Goal: Task Accomplishment & Management: Manage account settings

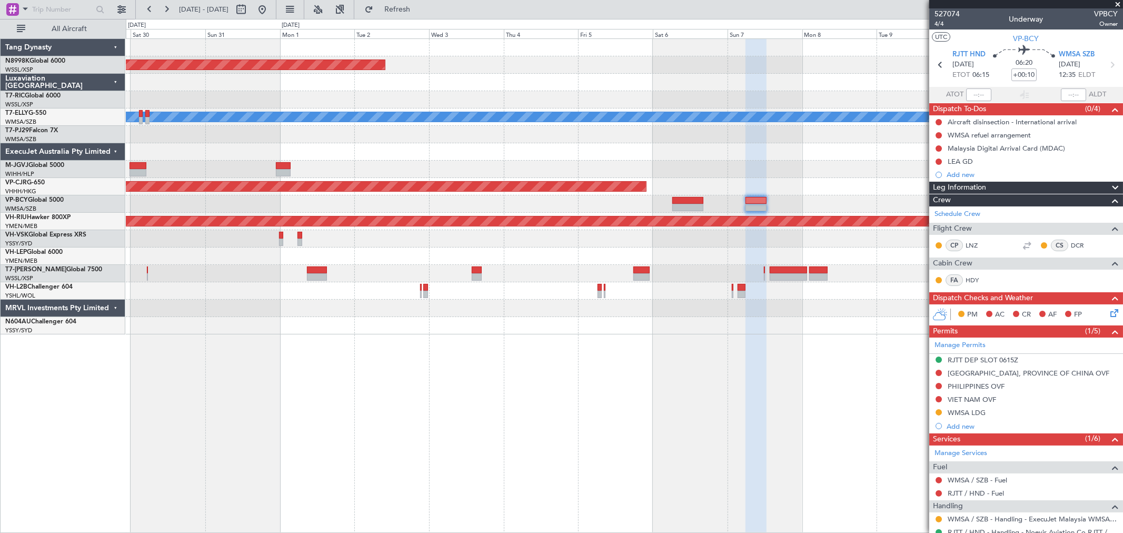
click at [659, 145] on div "Planned Maint [GEOGRAPHIC_DATA] (Seletar) Planned Maint [GEOGRAPHIC_DATA] ([GEO…" at bounding box center [624, 186] width 997 height 295
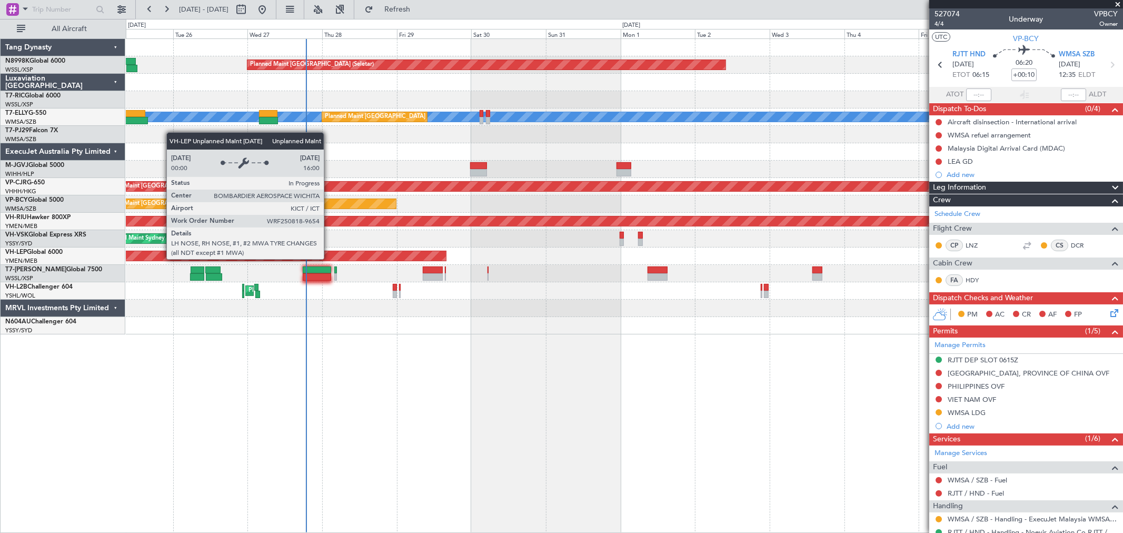
click at [329, 261] on div "Unplanned Maint Wichita (Wichita Mid-continent)" at bounding box center [624, 255] width 997 height 17
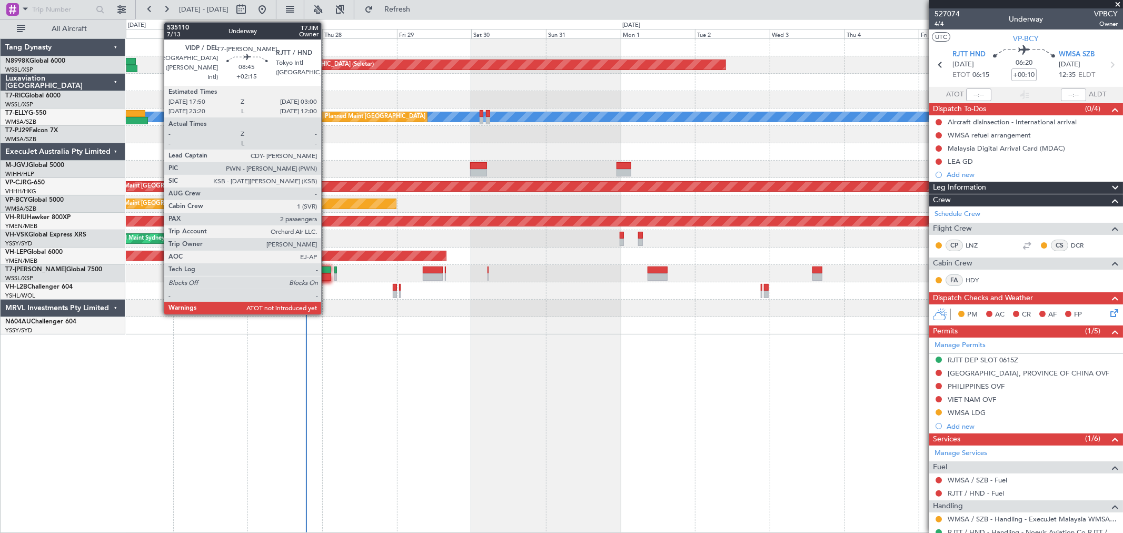
click at [326, 266] on div at bounding box center [317, 269] width 29 height 7
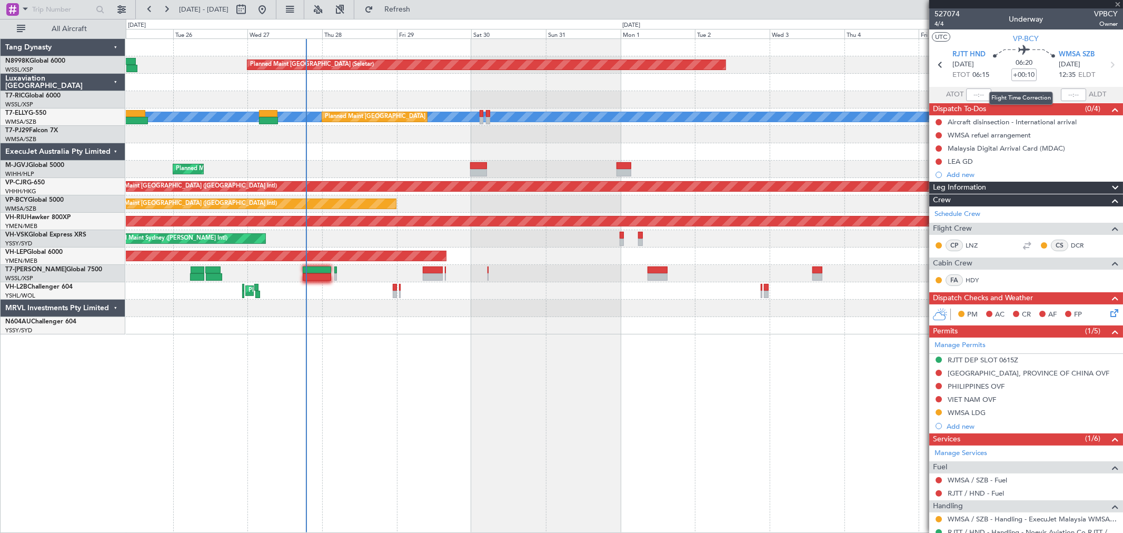
type input "+02:15"
type input "2"
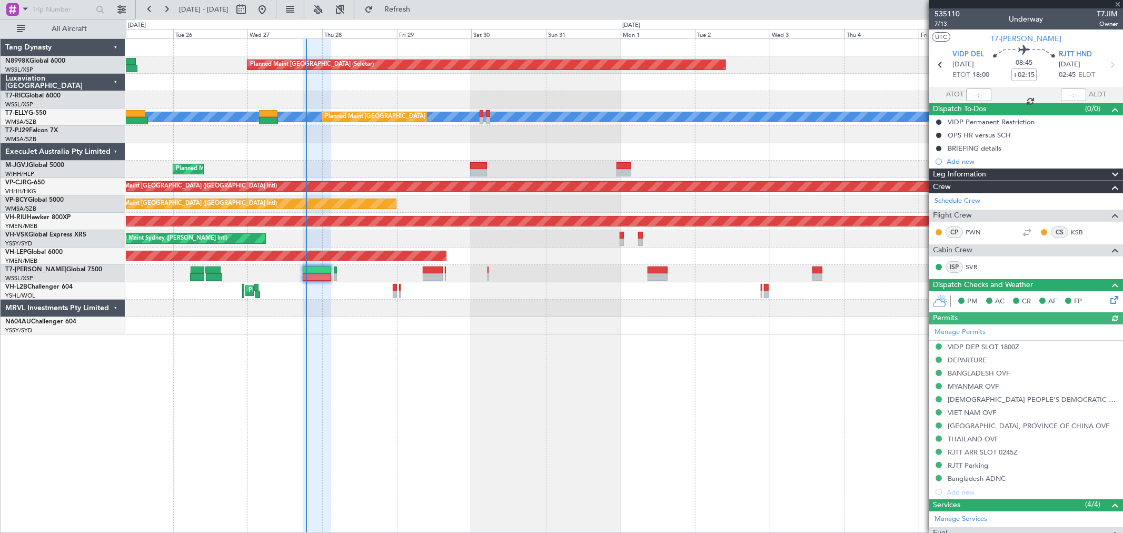
type input "[PERSON_NAME] (BTA)"
click at [977, 97] on div "Estimated Take-Off Time" at bounding box center [982, 93] width 70 height 13
click at [979, 97] on div "Estimated Take-Off Time" at bounding box center [982, 93] width 70 height 13
click at [980, 96] on div "Estimated Take-Off Time" at bounding box center [982, 93] width 70 height 13
click at [976, 95] on input "text" at bounding box center [978, 94] width 25 height 13
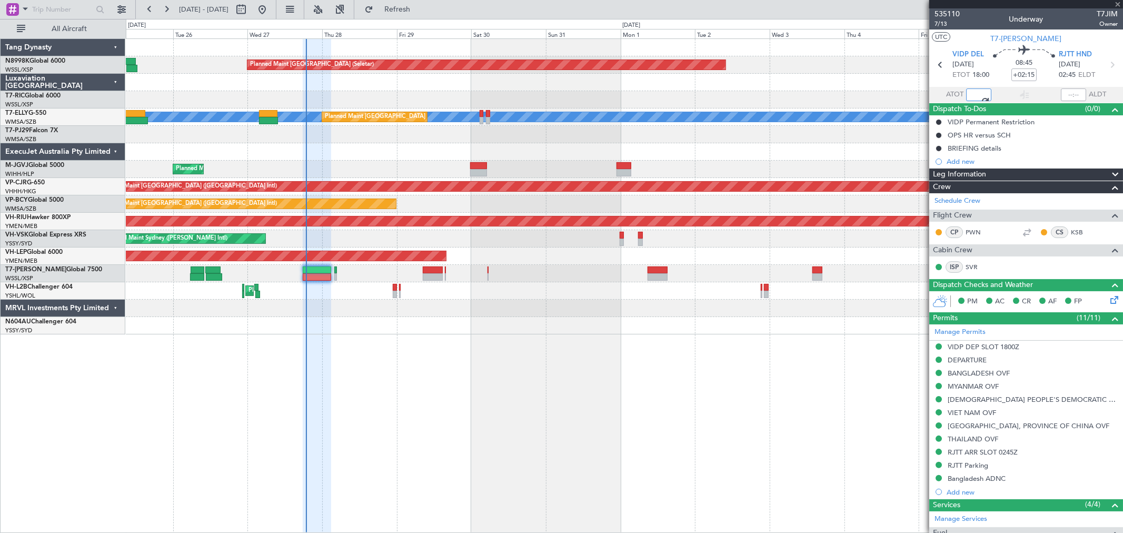
type input "18:20"
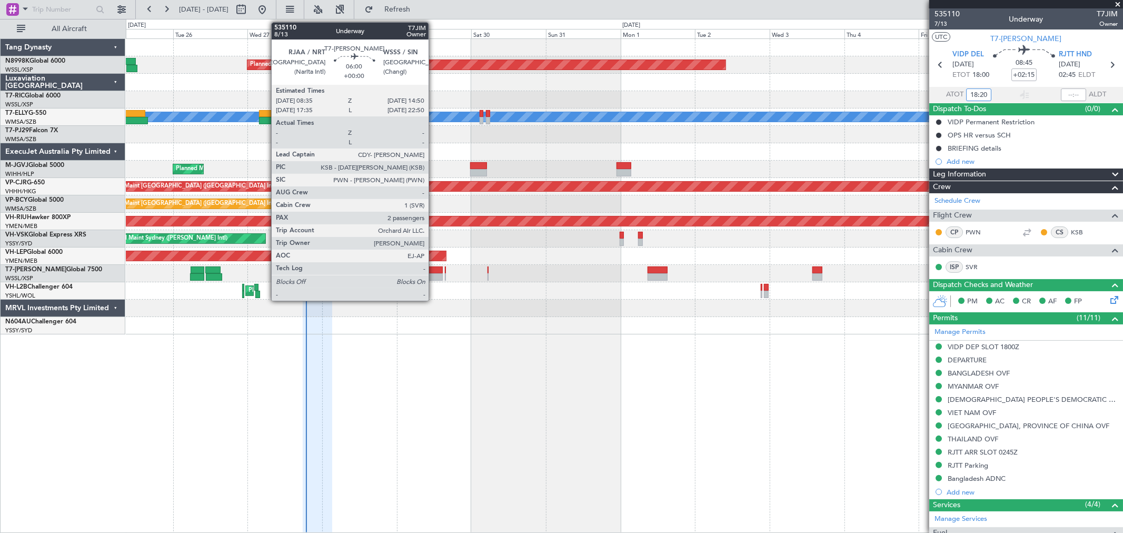
click at [433, 274] on div at bounding box center [432, 276] width 19 height 7
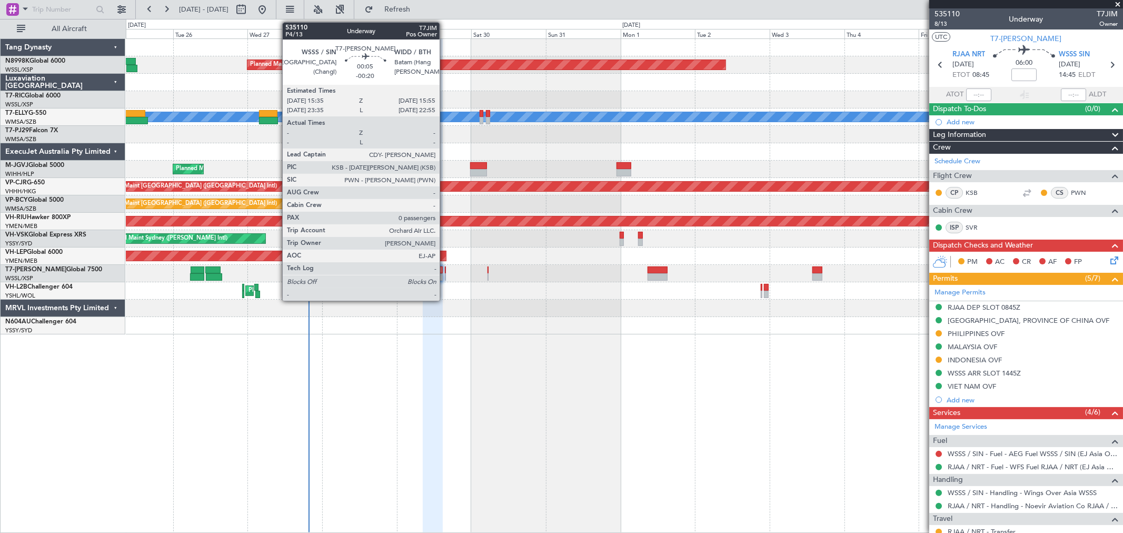
click at [445, 272] on div at bounding box center [445, 269] width 1 height 7
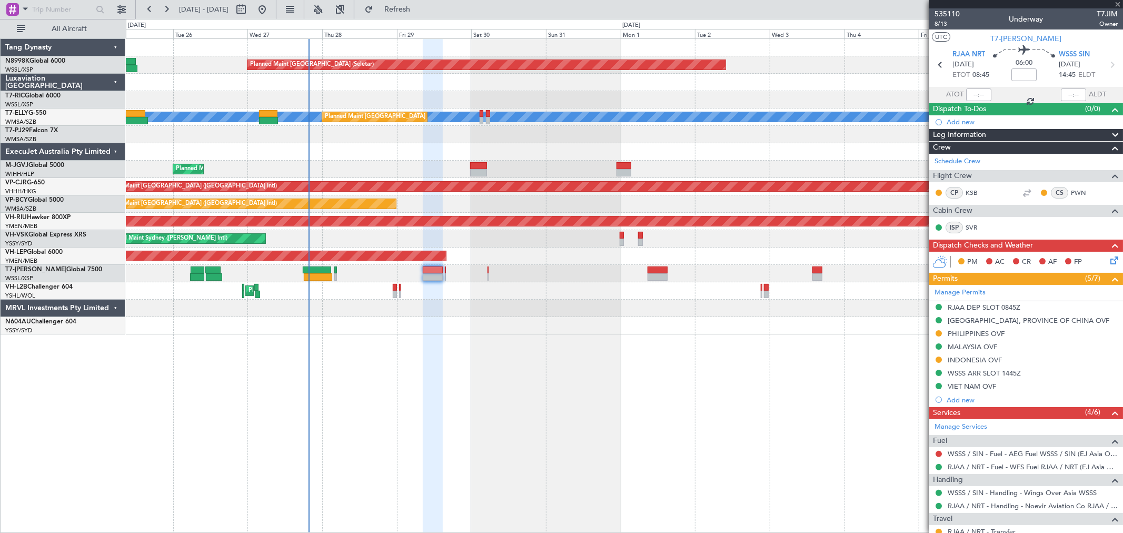
type input "-00:20"
type input "0"
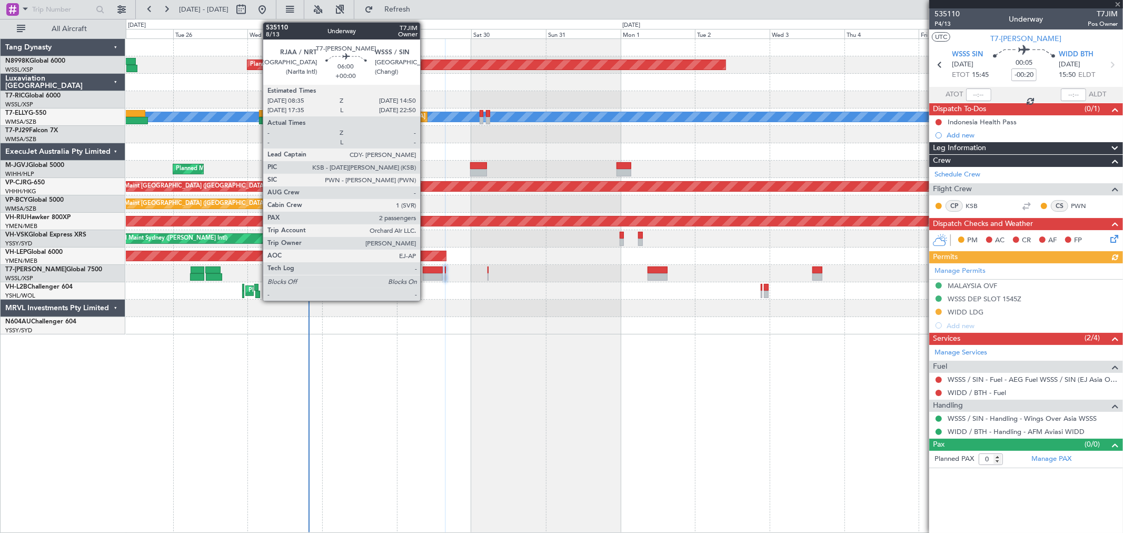
click at [425, 270] on div at bounding box center [432, 269] width 19 height 7
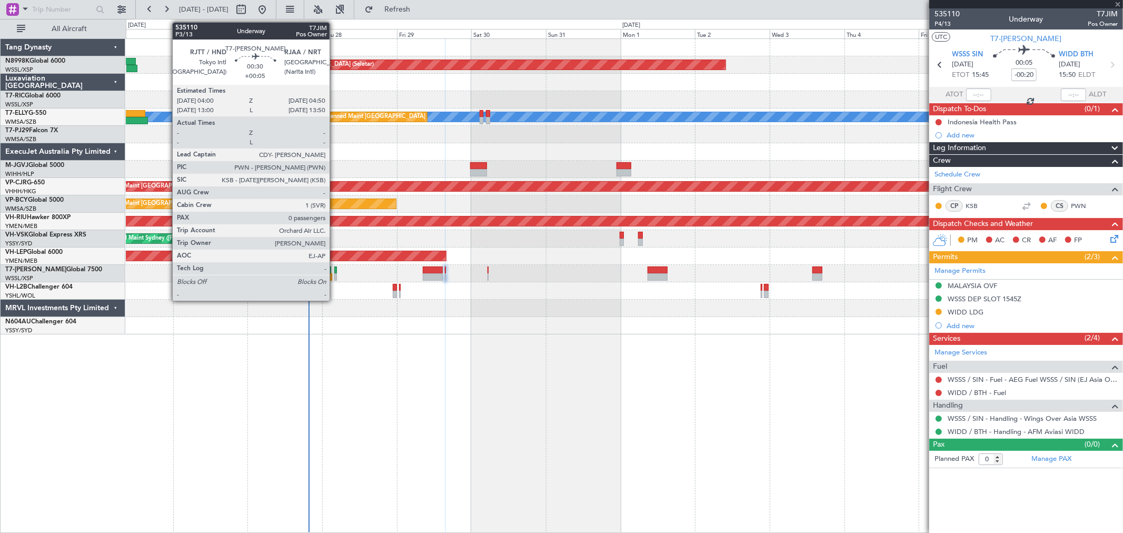
type input "2"
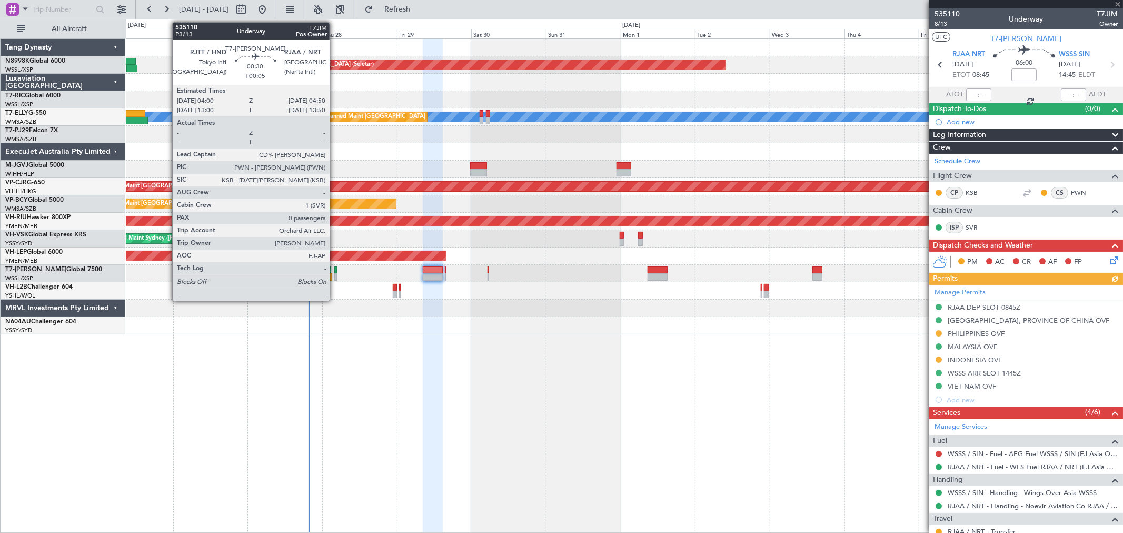
click at [335, 274] on div at bounding box center [335, 276] width 3 height 7
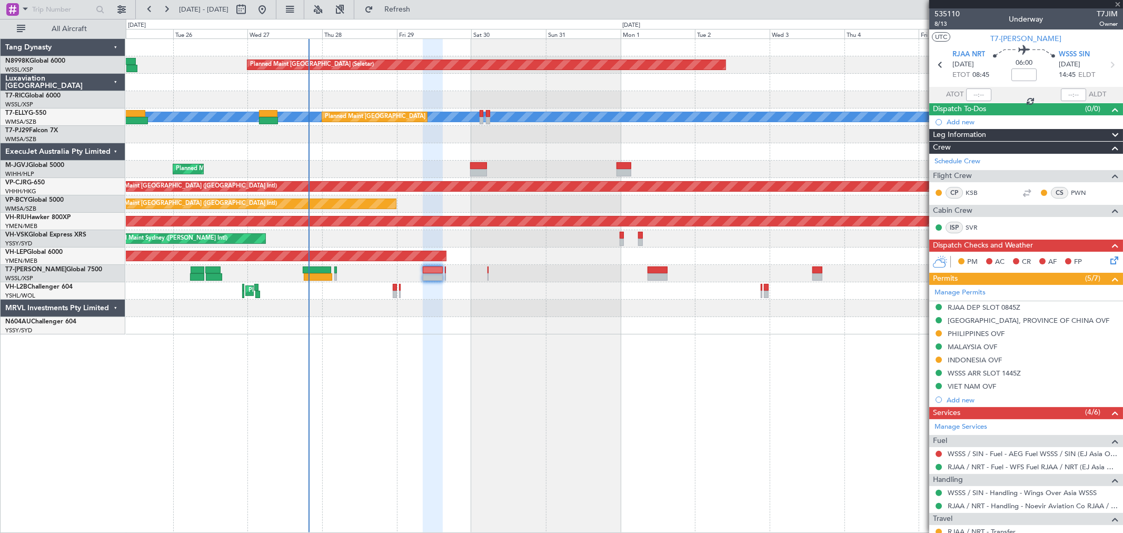
type input "+00:05"
type input "0"
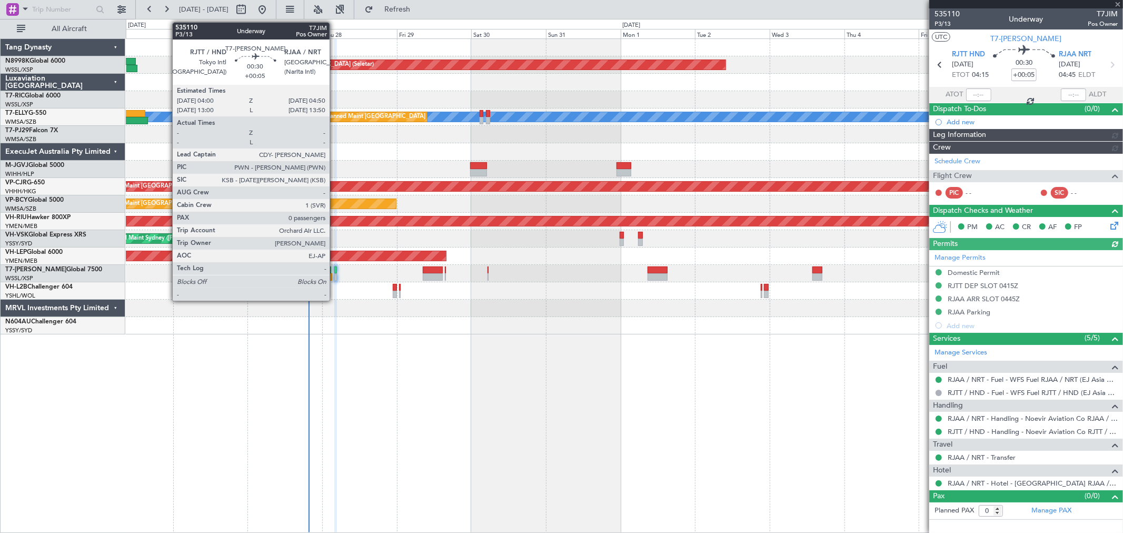
type input "[PERSON_NAME] (BTA)"
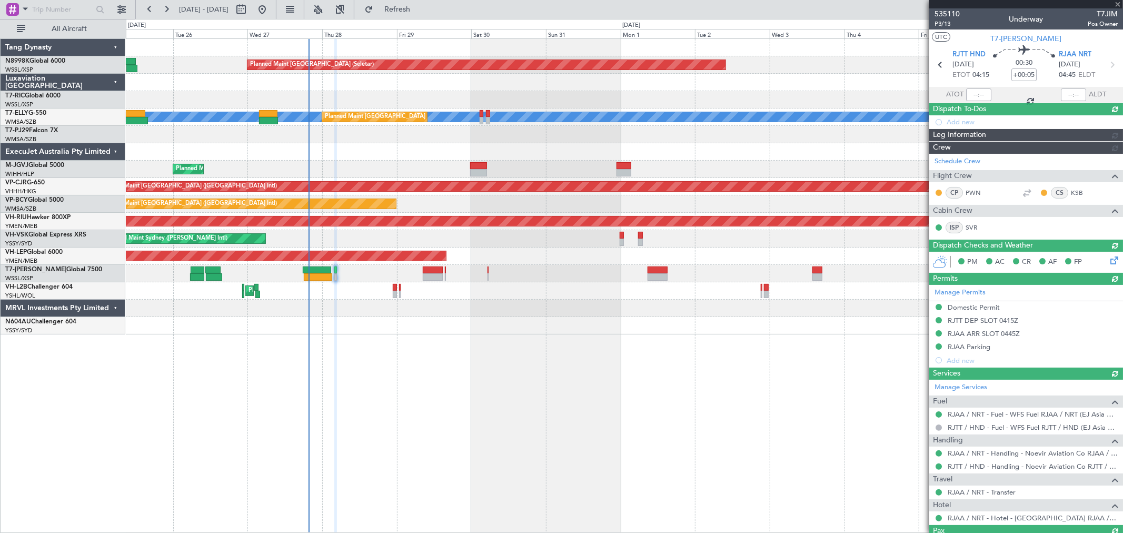
type input "[PERSON_NAME] (BTA)"
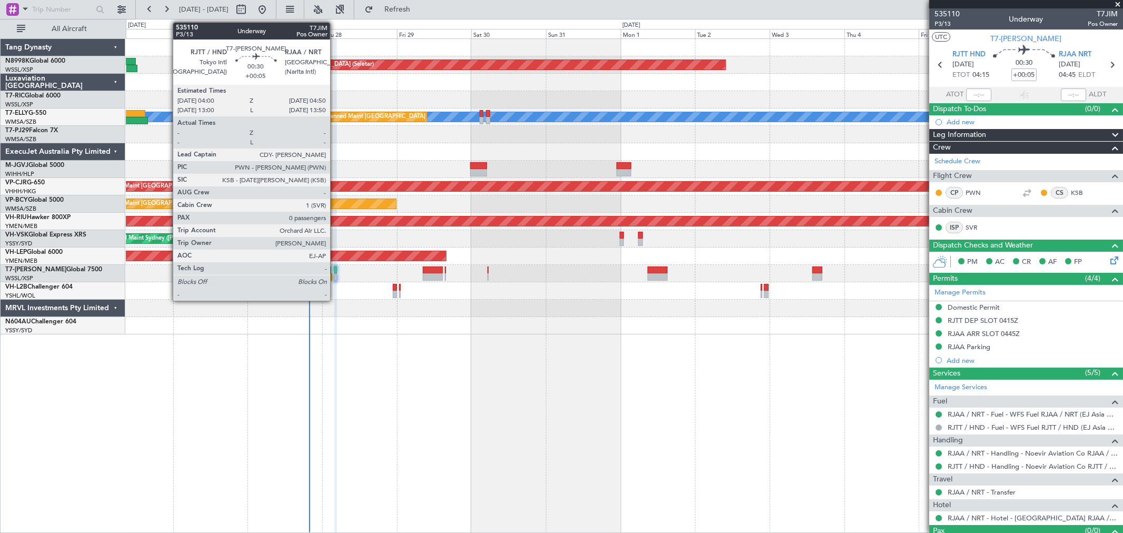
click at [335, 275] on div at bounding box center [335, 276] width 3 height 7
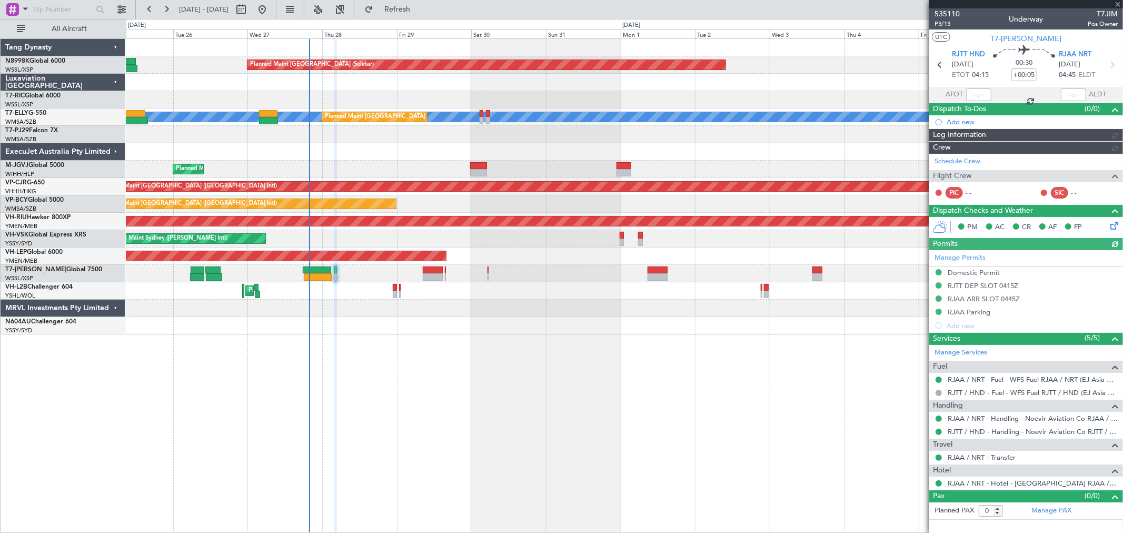
type input "[PERSON_NAME] (BTA)"
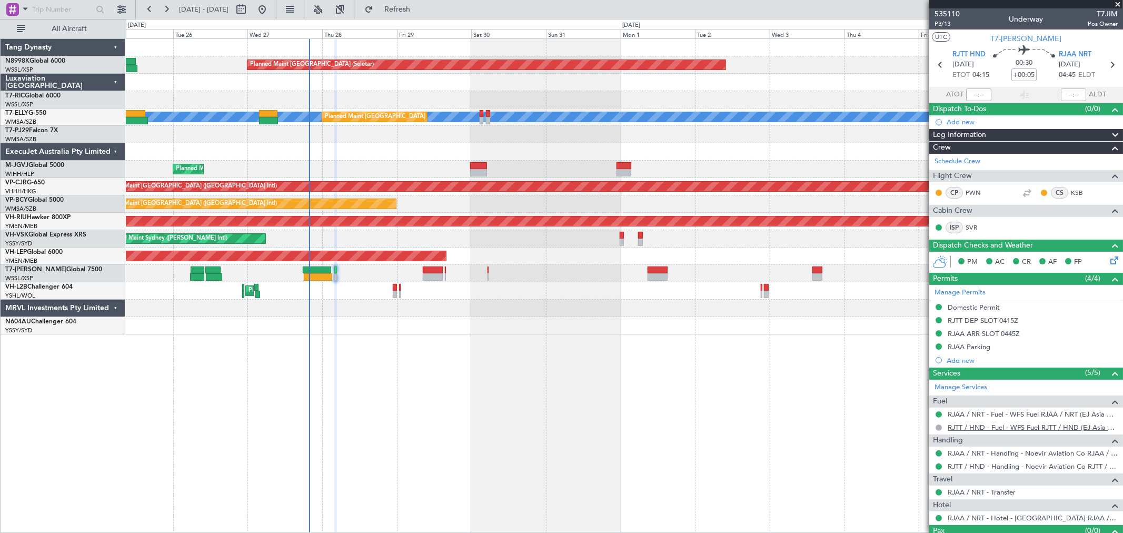
click at [967, 425] on link "RJTT / HND - Fuel - WFS Fuel RJTT / HND (EJ Asia Only)" at bounding box center [1033, 427] width 170 height 9
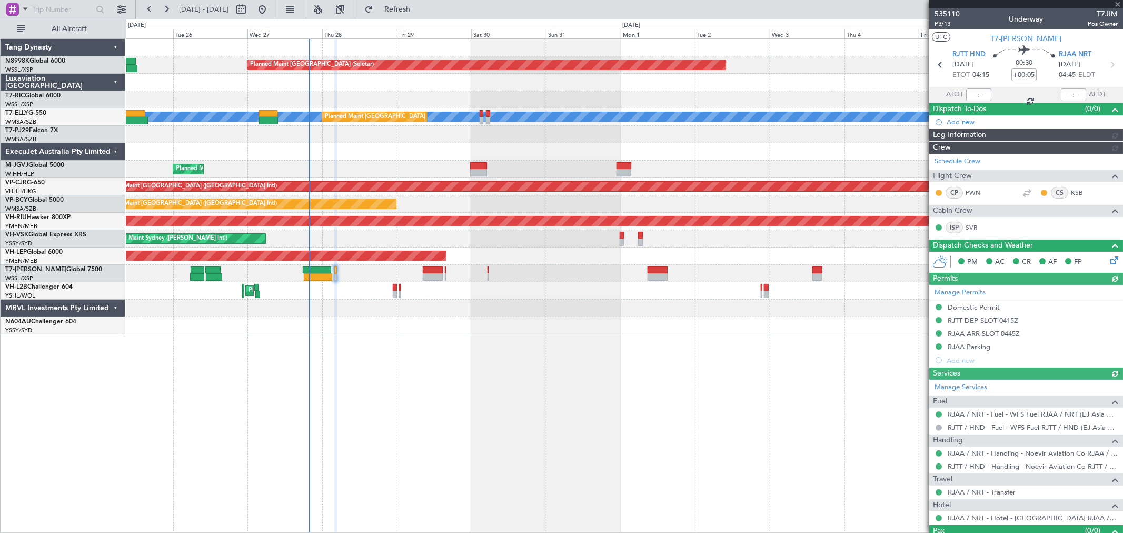
type input "[PERSON_NAME] (BTA)"
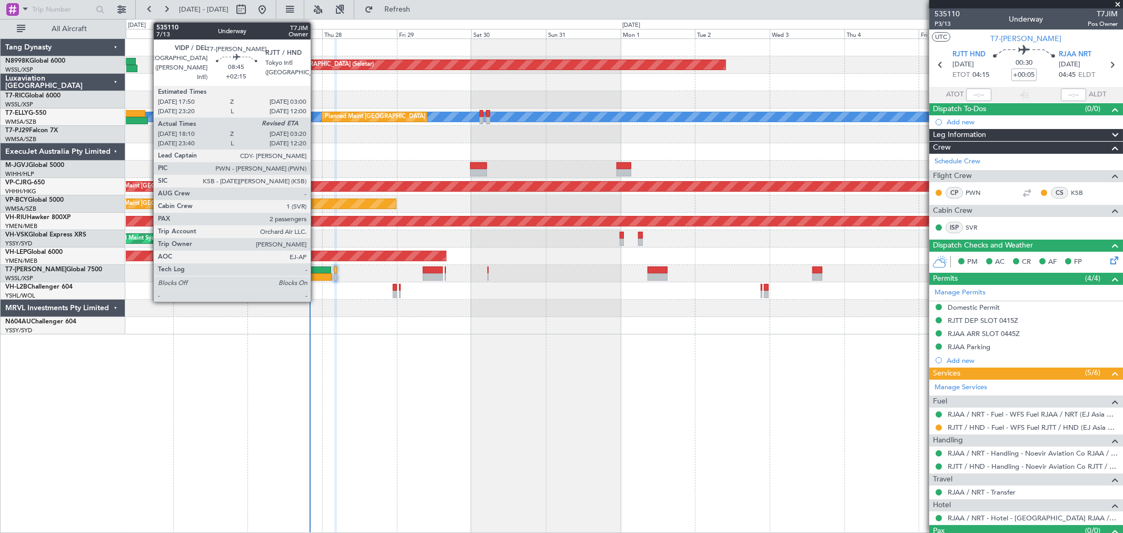
click at [316, 272] on div at bounding box center [317, 269] width 29 height 7
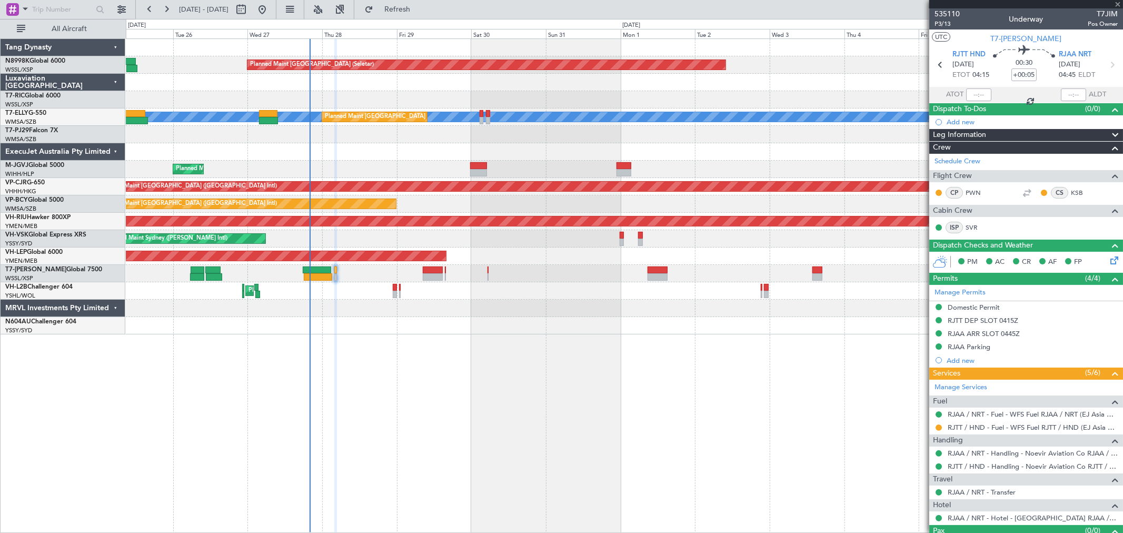
type input "+02:15"
type input "18:20"
type input "2"
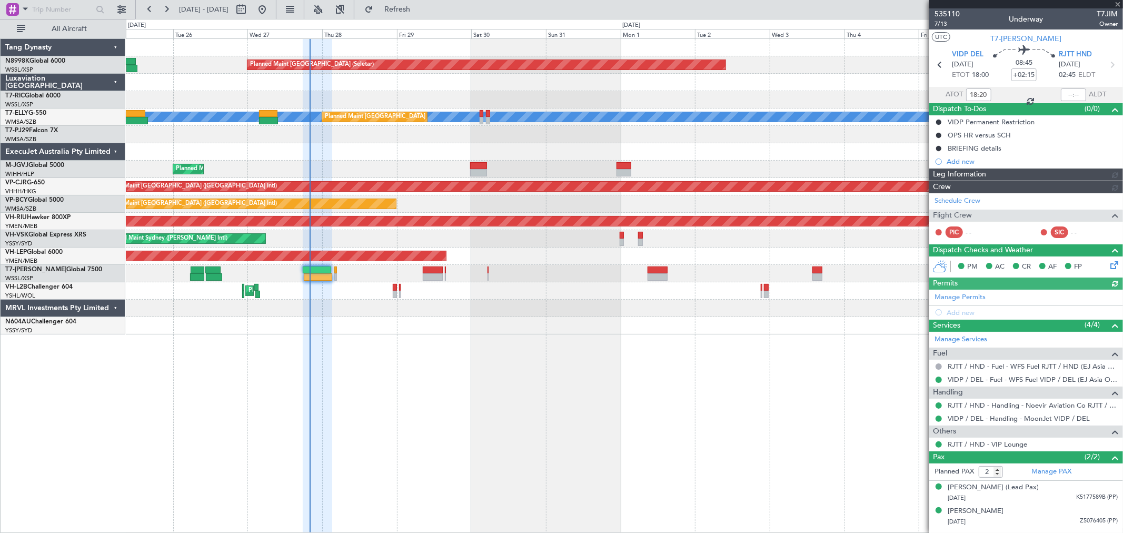
type input "[PERSON_NAME] (BTA)"
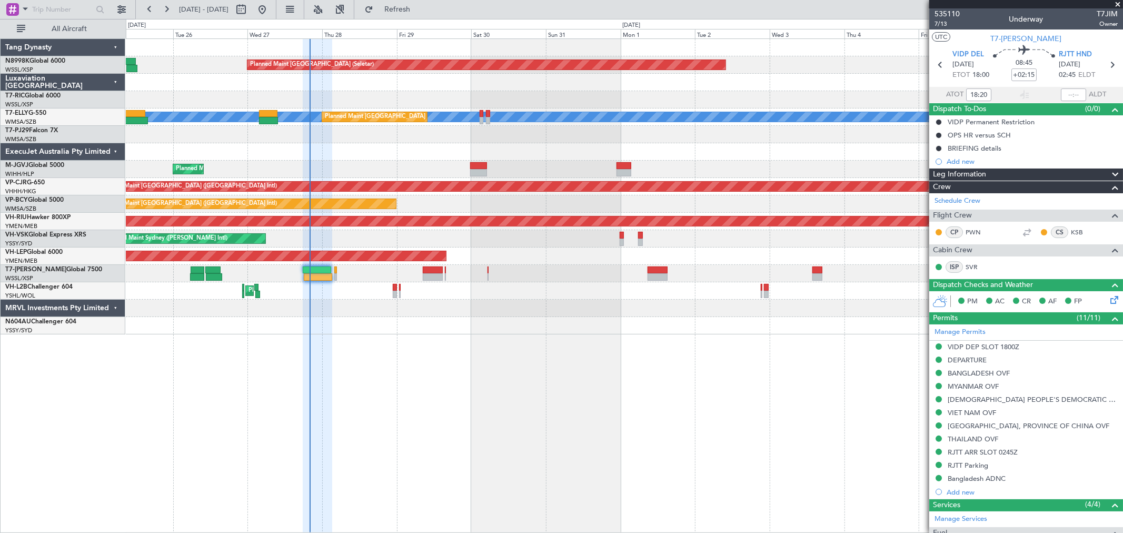
click at [971, 465] on div "RJTT Parking" at bounding box center [968, 465] width 41 height 9
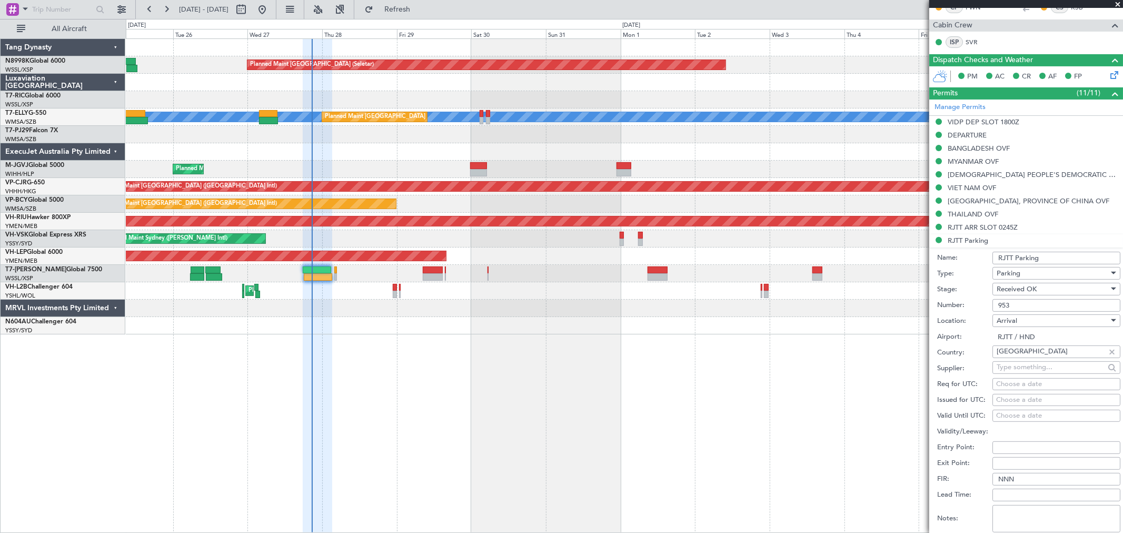
scroll to position [292, 0]
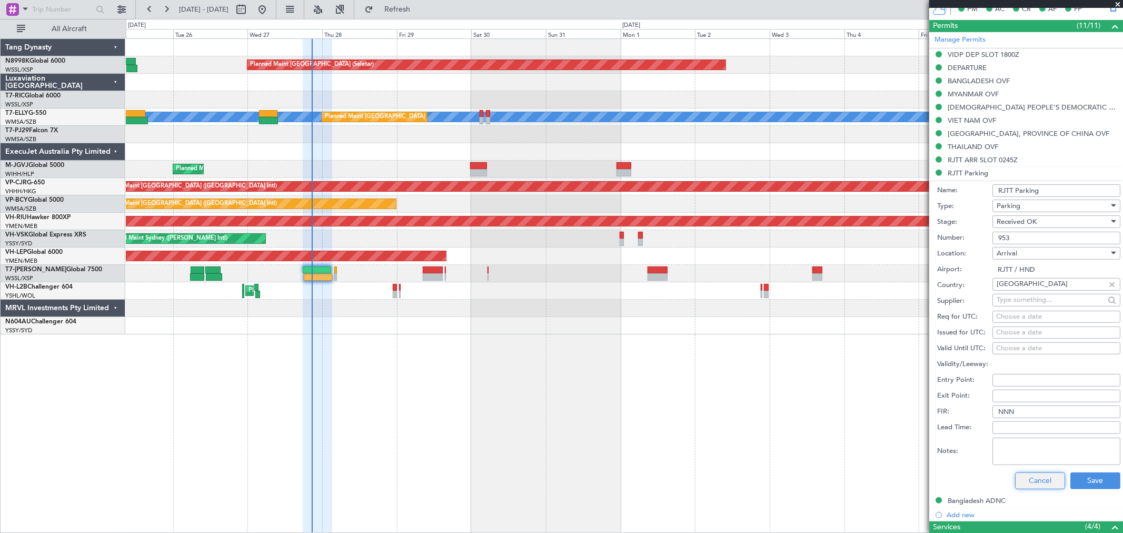
click at [1038, 479] on button "Cancel" at bounding box center [1040, 480] width 50 height 17
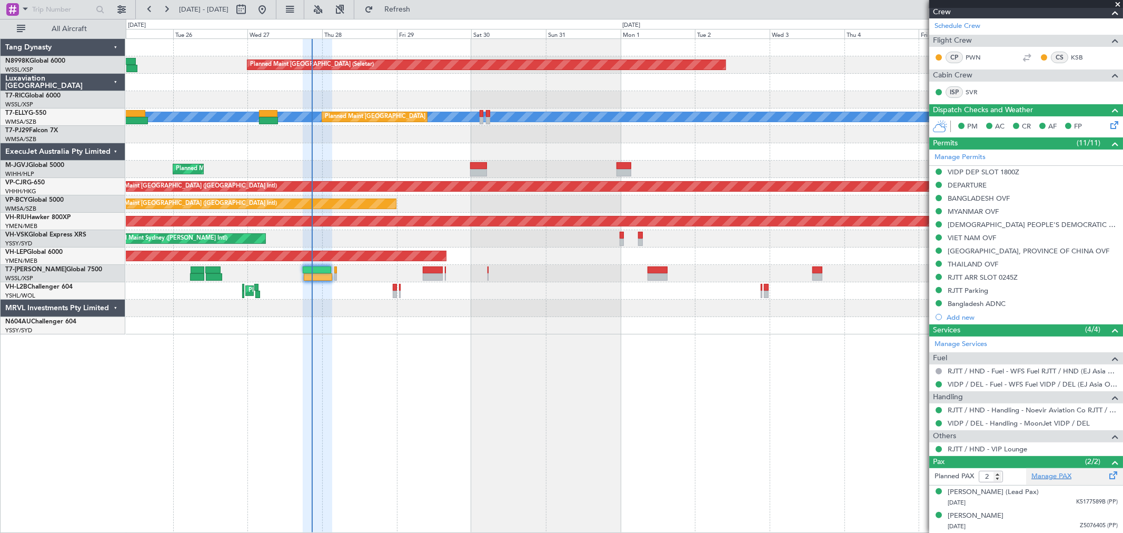
scroll to position [175, 0]
click at [939, 372] on button at bounding box center [939, 371] width 6 height 6
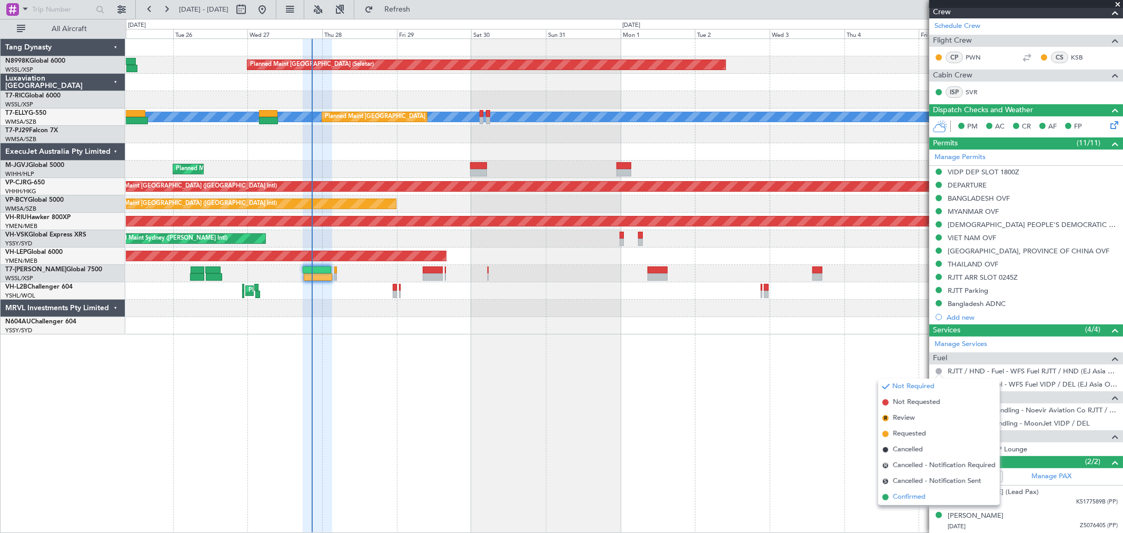
click at [904, 493] on span "Confirmed" at bounding box center [909, 497] width 33 height 11
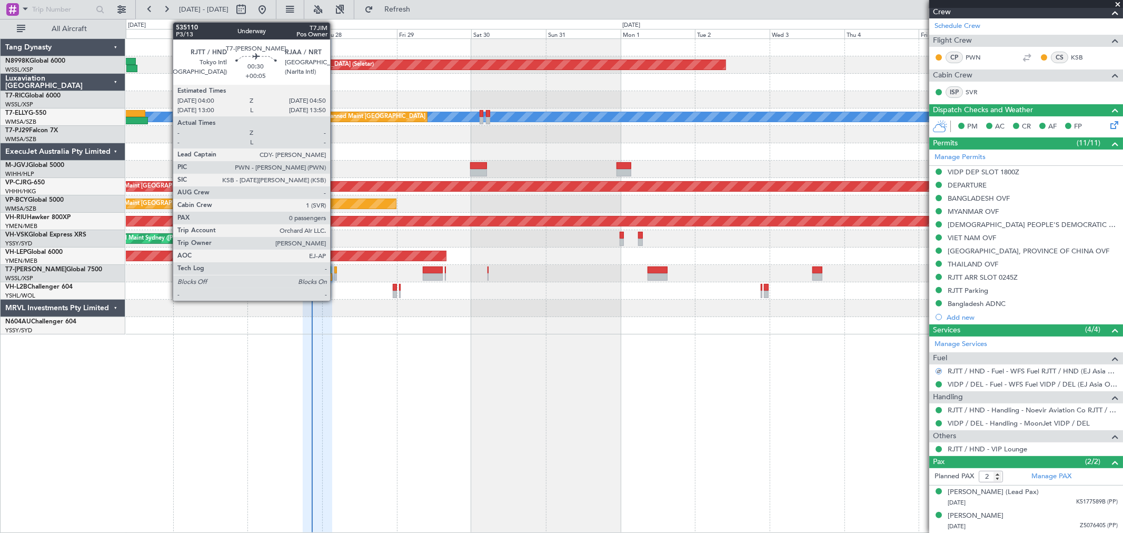
click at [335, 275] on div at bounding box center [335, 276] width 3 height 7
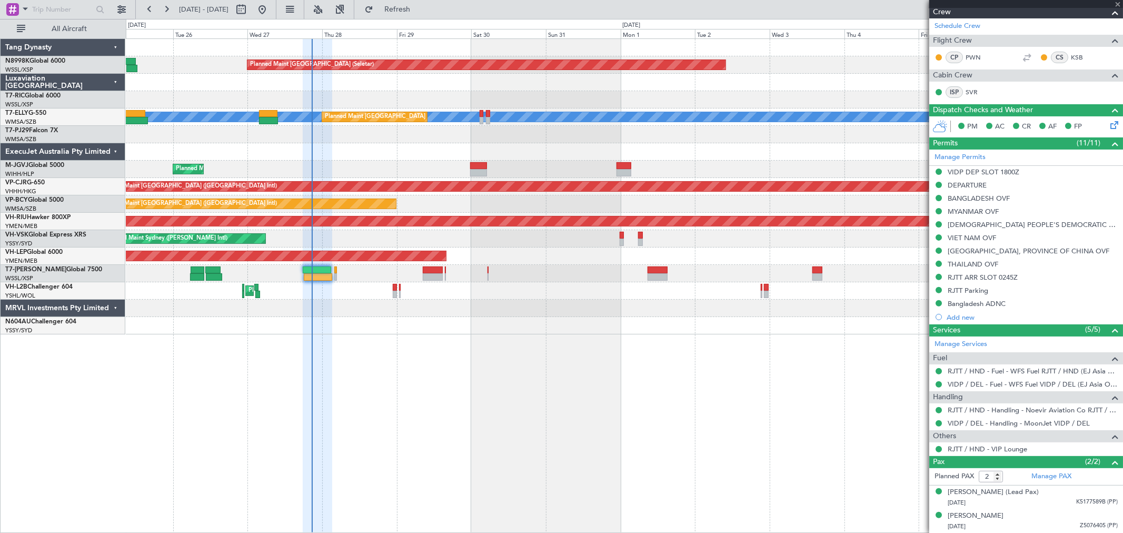
type input "+00:05"
type input "0"
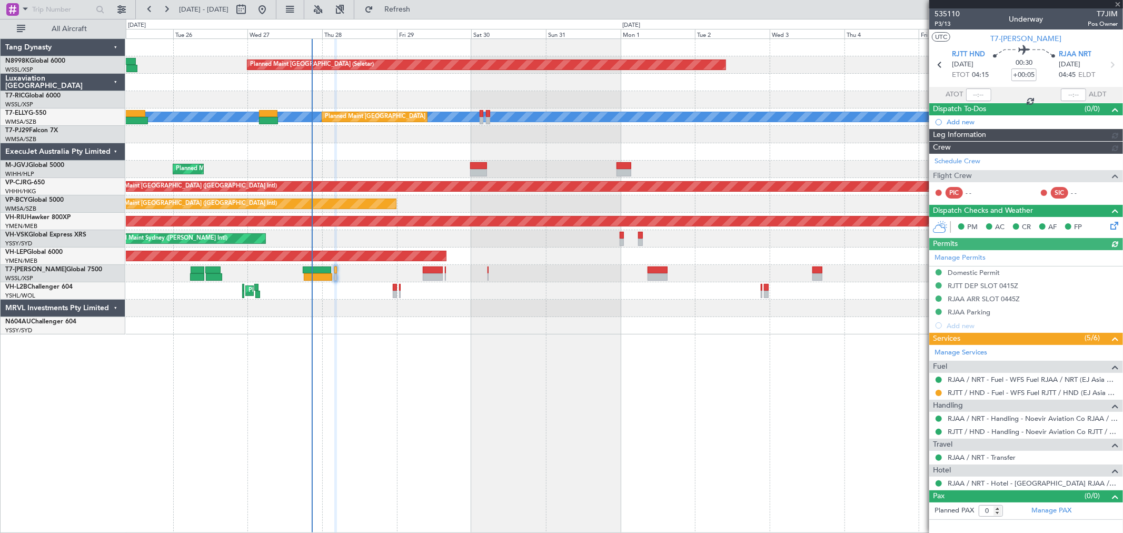
type input "[PERSON_NAME] (BTA)"
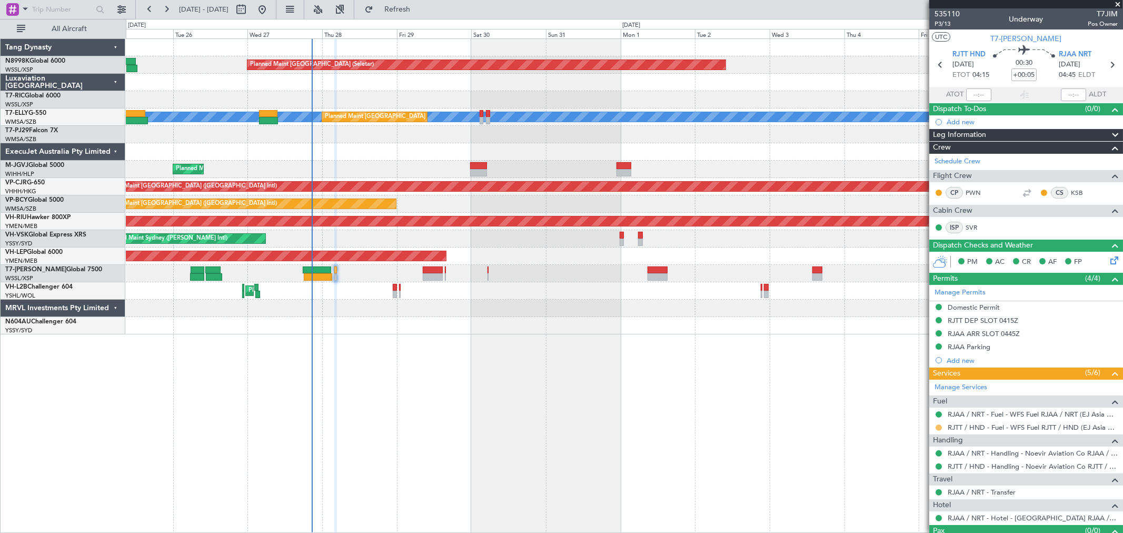
click at [938, 427] on button at bounding box center [939, 427] width 6 height 6
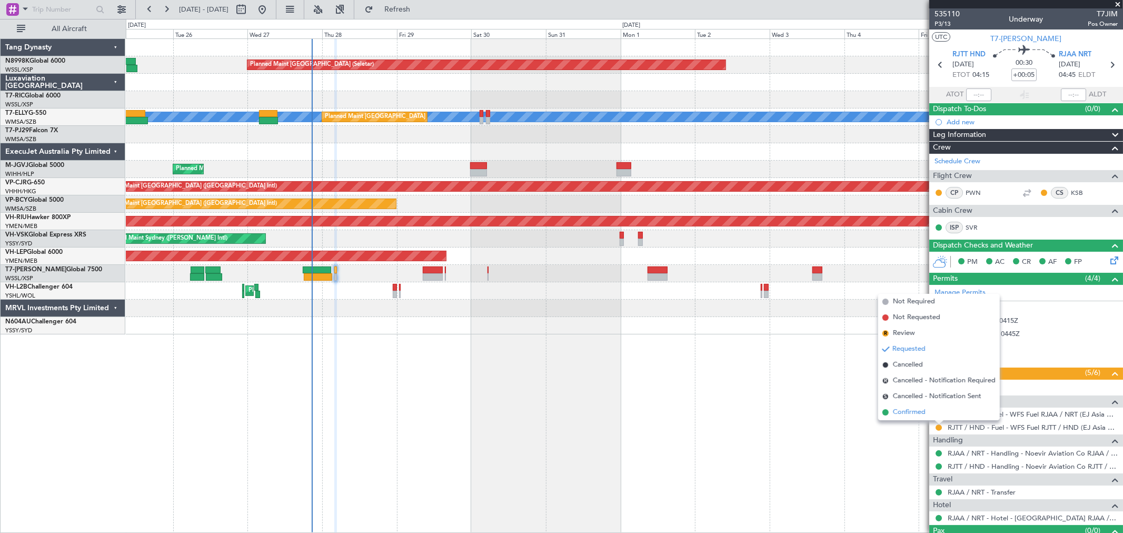
click at [913, 414] on span "Confirmed" at bounding box center [909, 412] width 33 height 11
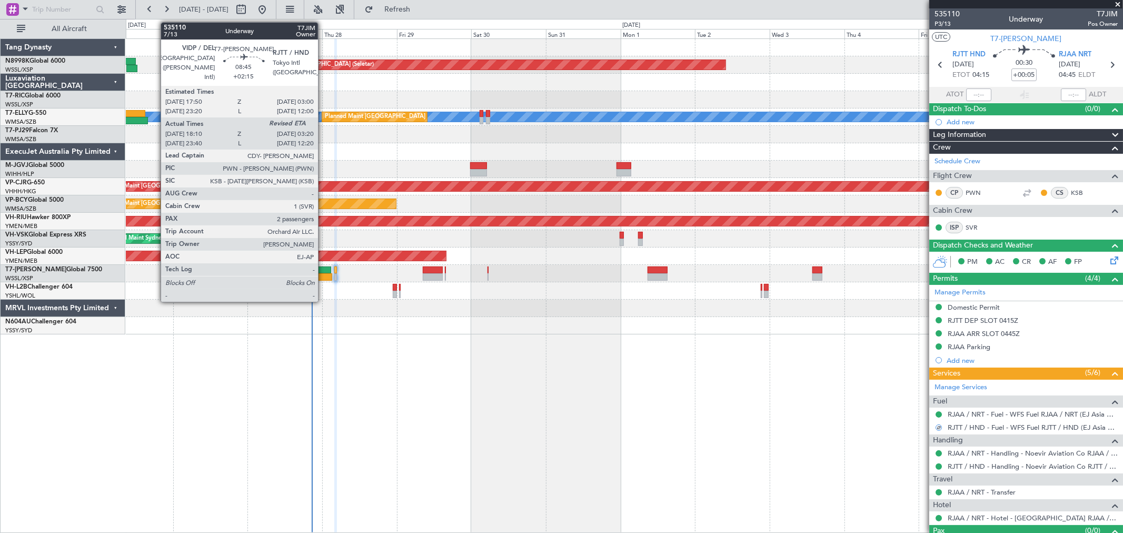
click at [323, 275] on div at bounding box center [318, 276] width 29 height 7
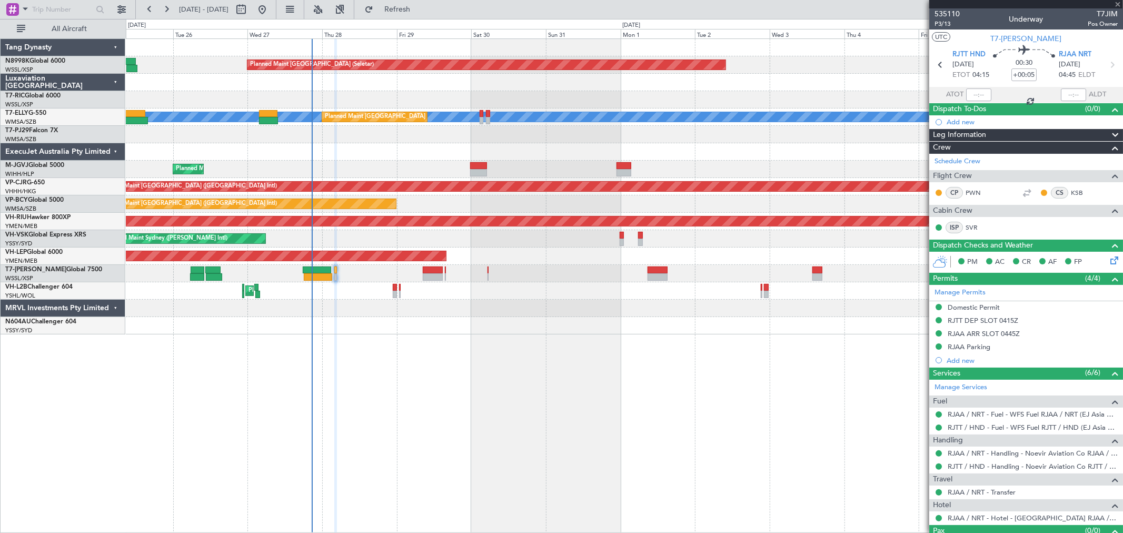
type input "+02:15"
type input "18:20"
type input "2"
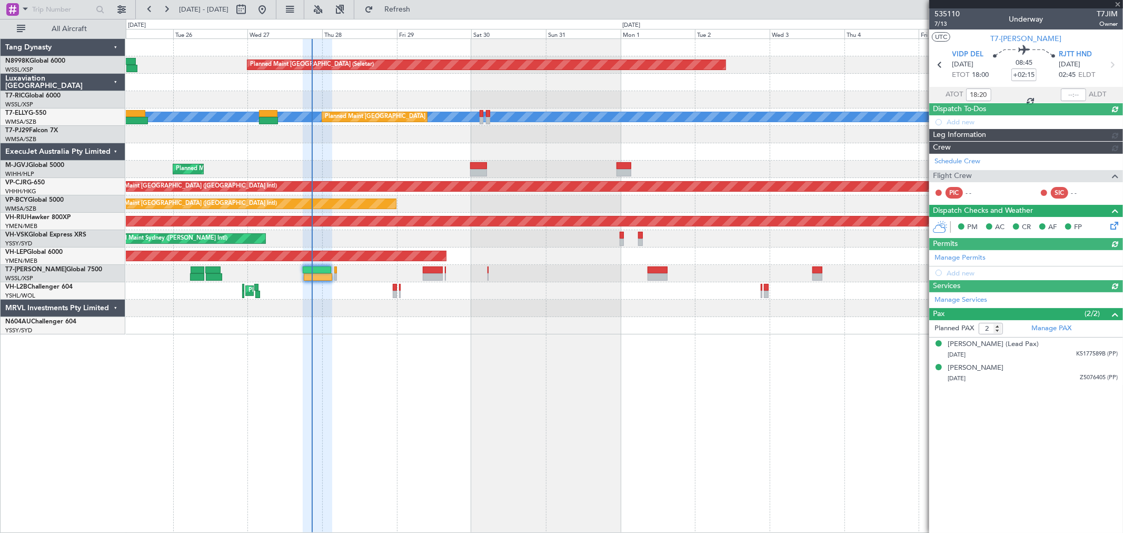
type input "[PERSON_NAME] (BTA)"
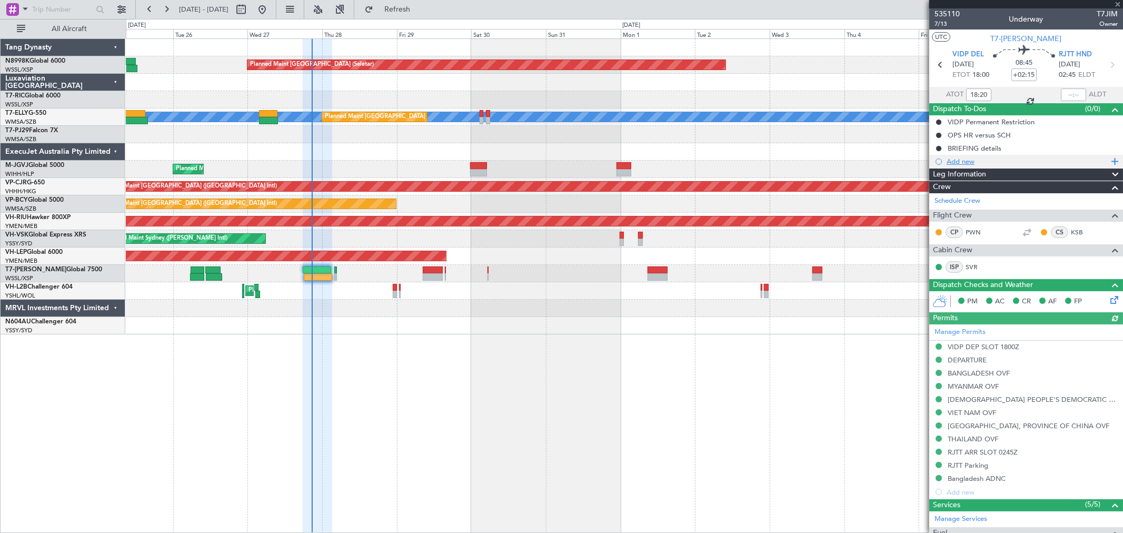
click at [957, 160] on div "Add new" at bounding box center [1028, 161] width 162 height 9
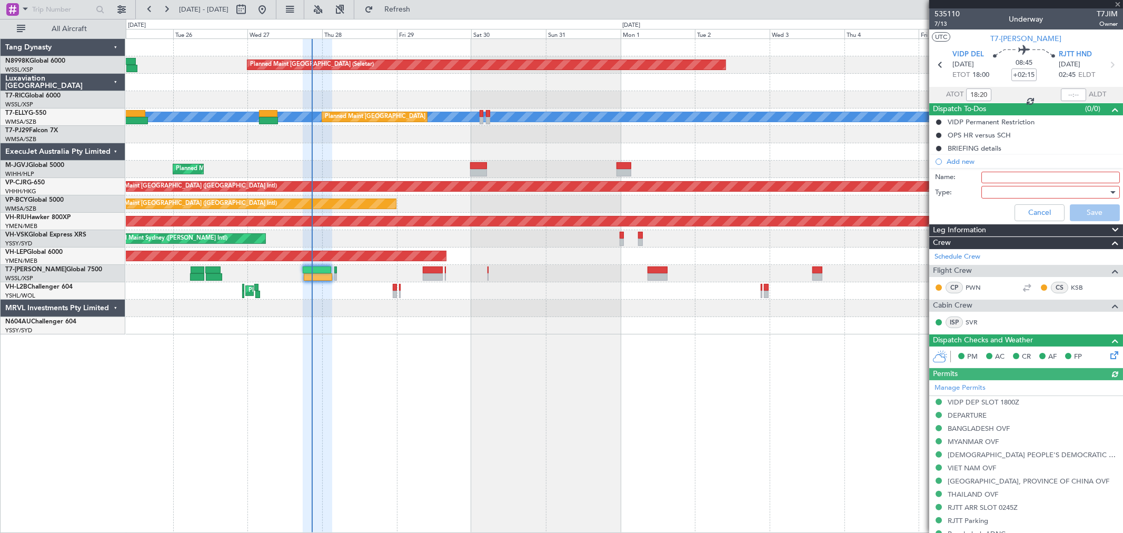
click at [988, 178] on input "Name:" at bounding box center [1050, 178] width 138 height 12
type input "Fuel on arrival RJTT"
click at [987, 198] on div at bounding box center [1047, 192] width 123 height 16
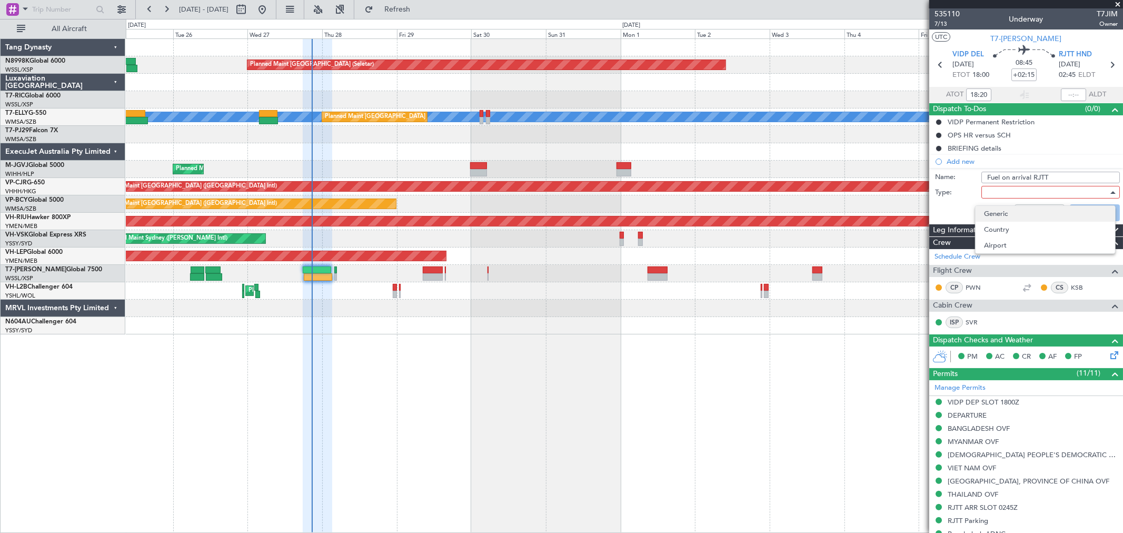
click at [993, 214] on span "Generic" at bounding box center [1045, 214] width 123 height 16
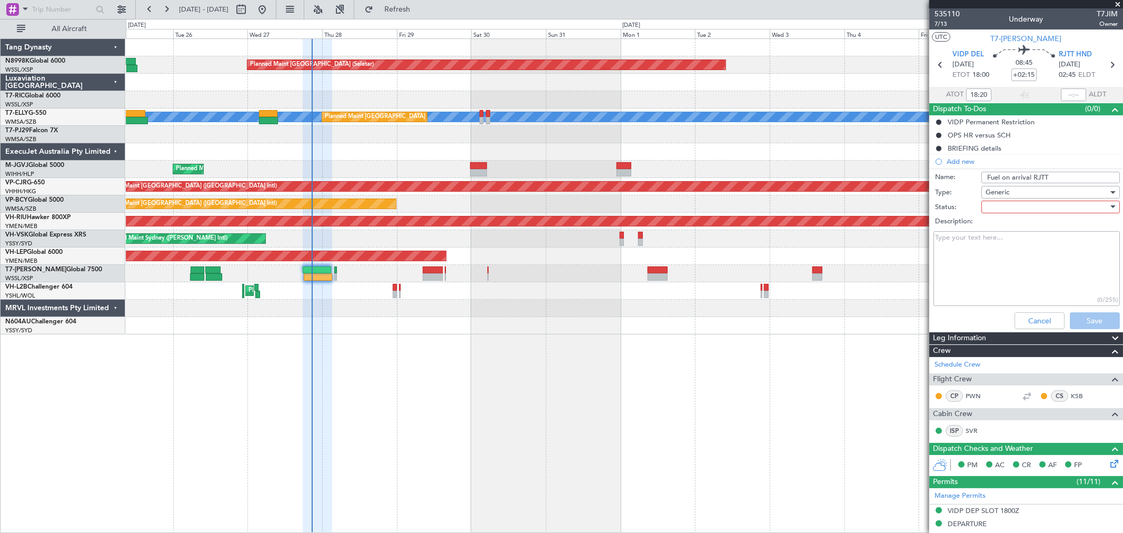
click at [993, 209] on div at bounding box center [1047, 207] width 123 height 16
click at [992, 241] on span "In Progress" at bounding box center [1045, 244] width 123 height 16
click at [1075, 317] on button "Save" at bounding box center [1095, 320] width 50 height 17
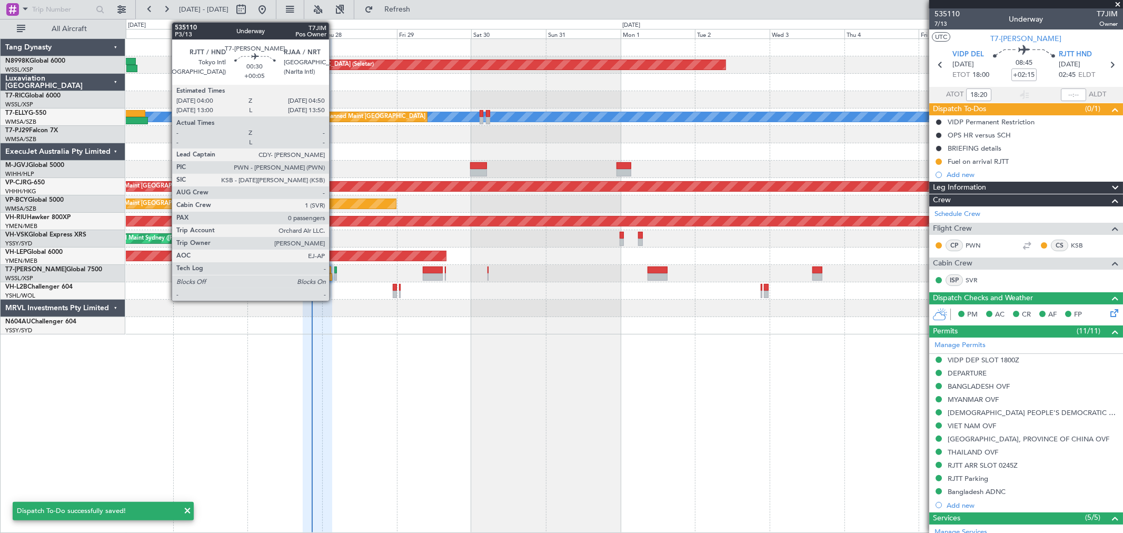
click at [334, 273] on div at bounding box center [335, 276] width 3 height 7
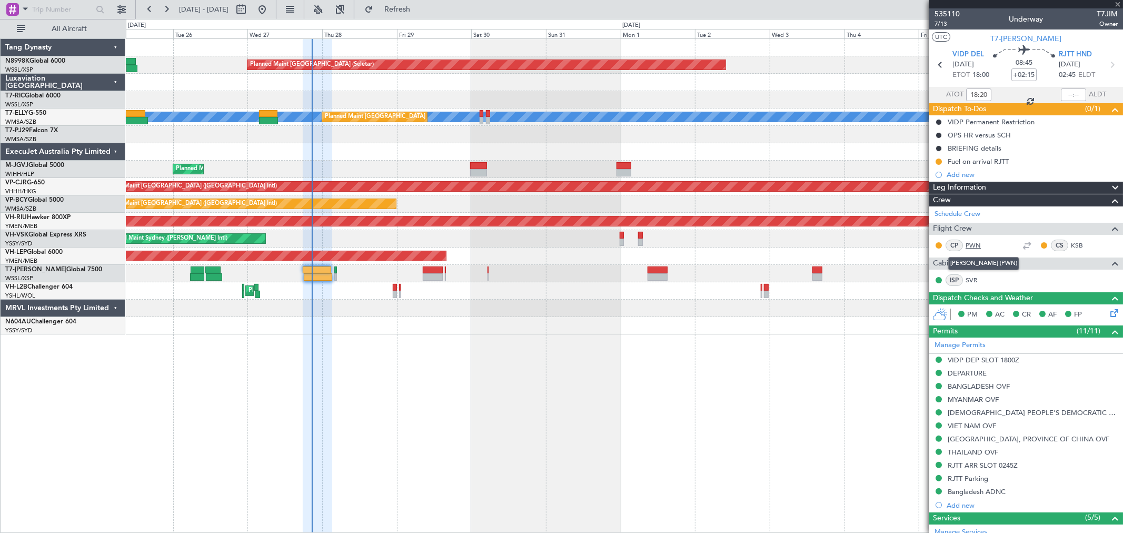
type input "+00:05"
type input "0"
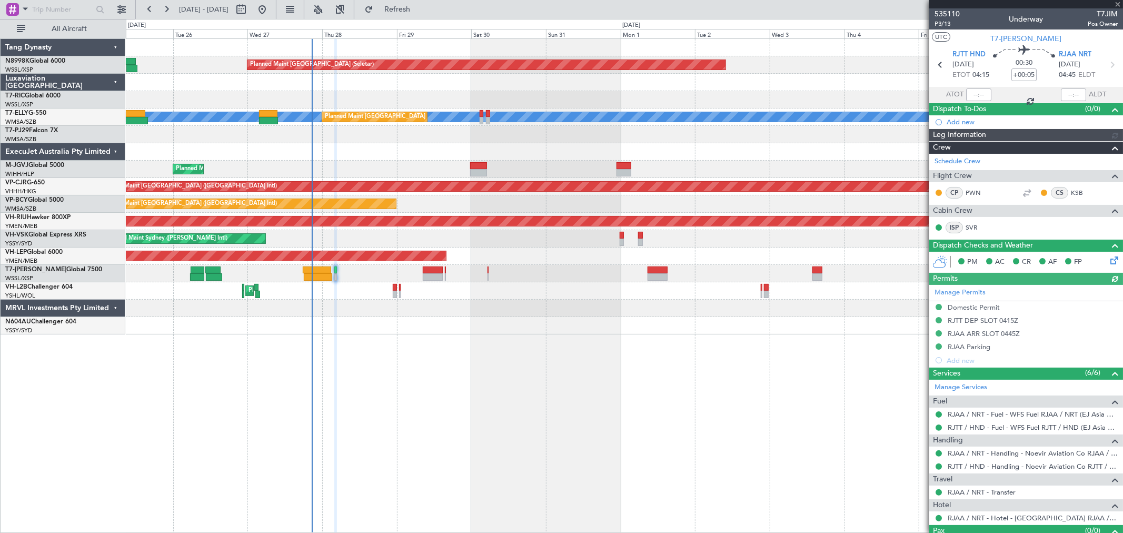
type input "[PERSON_NAME] (BTA)"
click at [964, 123] on div "Add new" at bounding box center [1028, 121] width 162 height 9
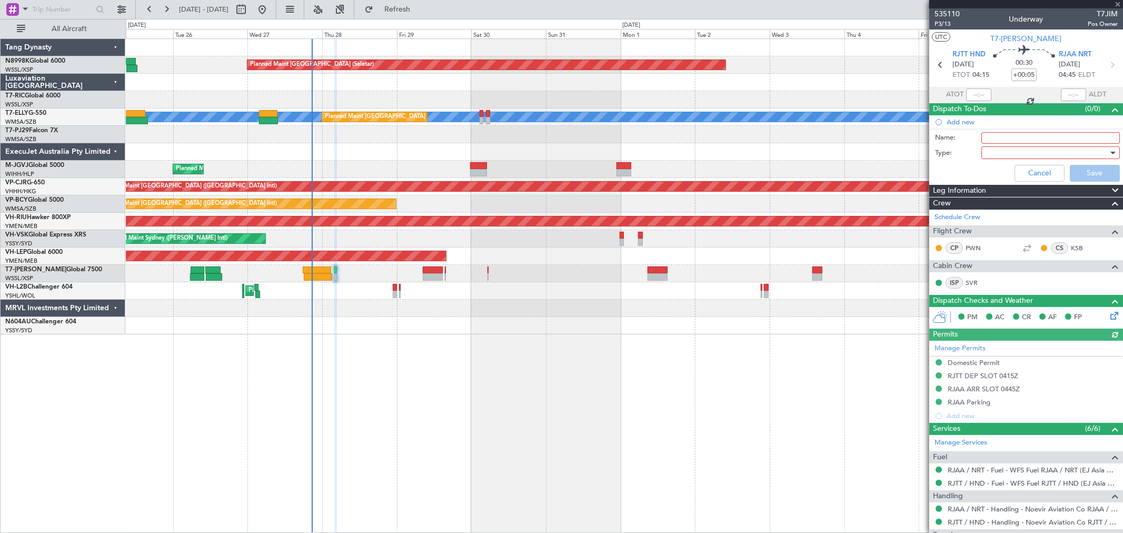
click at [987, 138] on input "Name:" at bounding box center [1050, 138] width 138 height 12
type input "Fuel on arrival RJAA"
click at [1014, 151] on div at bounding box center [1047, 153] width 123 height 16
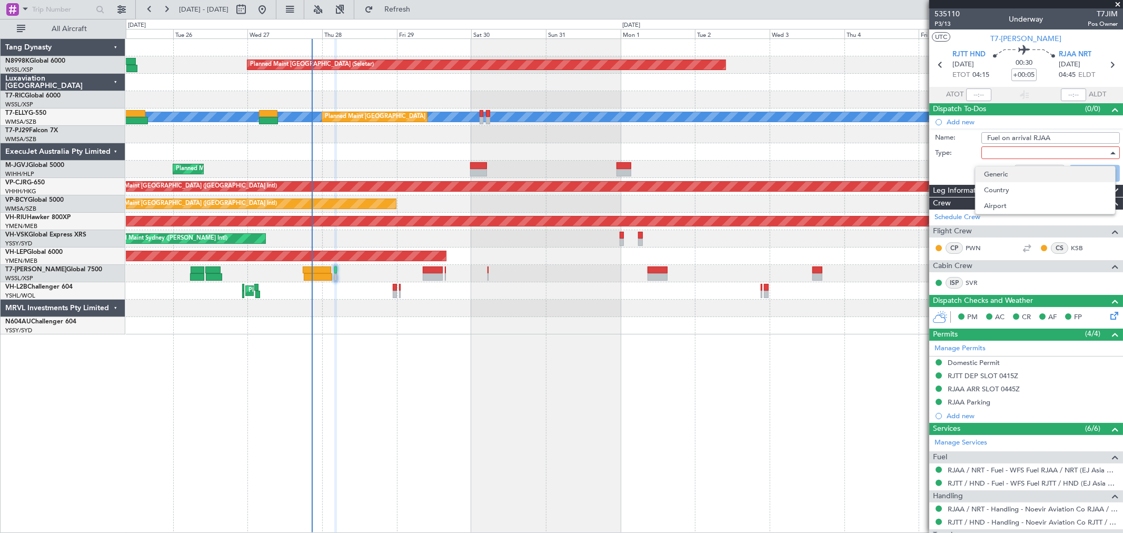
click at [1004, 171] on span "Generic" at bounding box center [1045, 174] width 123 height 16
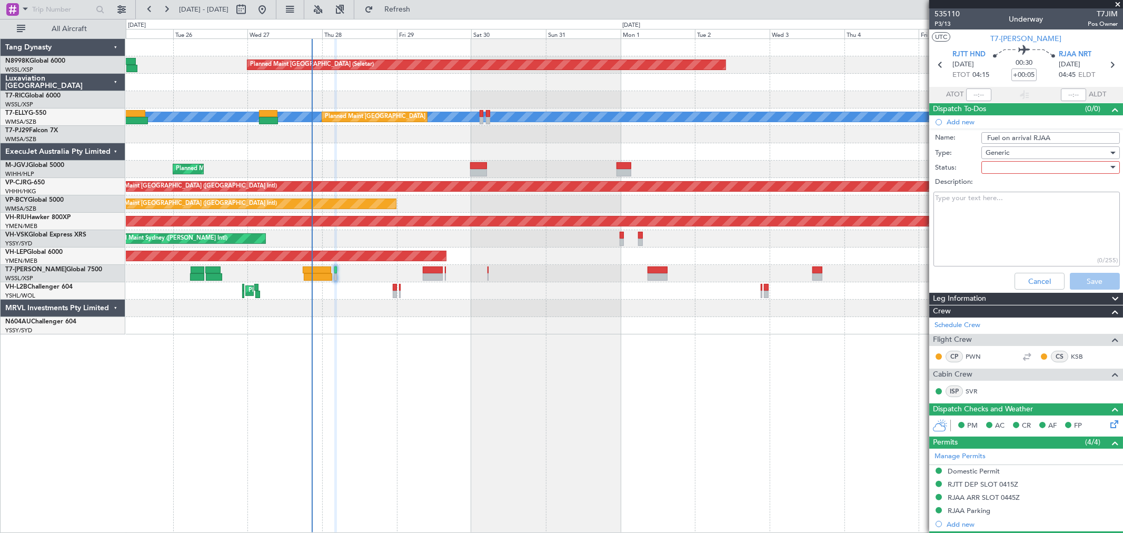
click at [1003, 170] on div at bounding box center [1047, 168] width 123 height 16
click at [1001, 188] on span "Not Started" at bounding box center [1045, 189] width 123 height 16
click at [1034, 162] on div "Not Started" at bounding box center [1047, 168] width 123 height 16
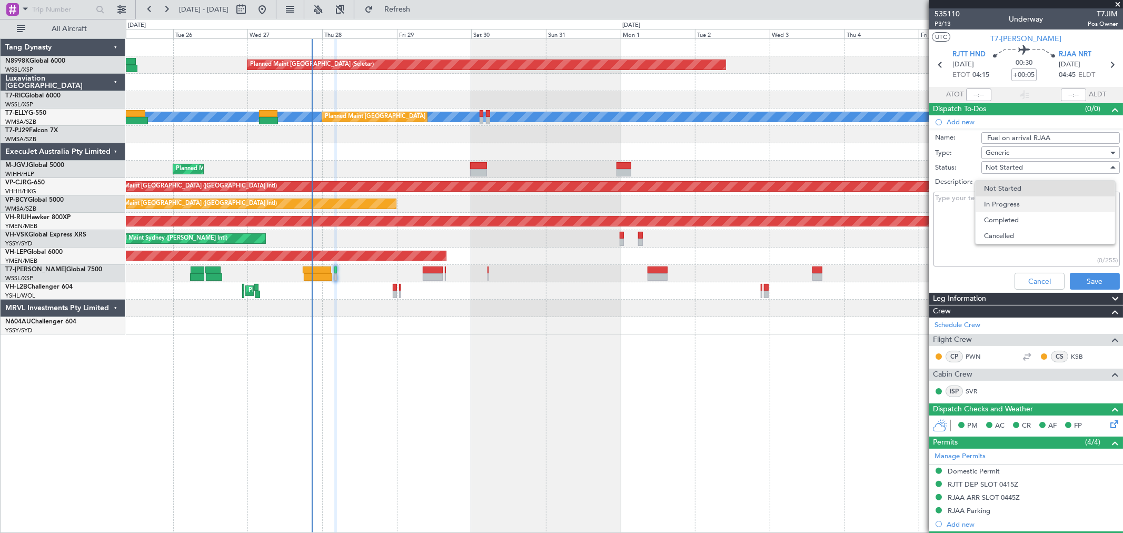
click at [1010, 204] on span "In Progress" at bounding box center [1045, 204] width 123 height 16
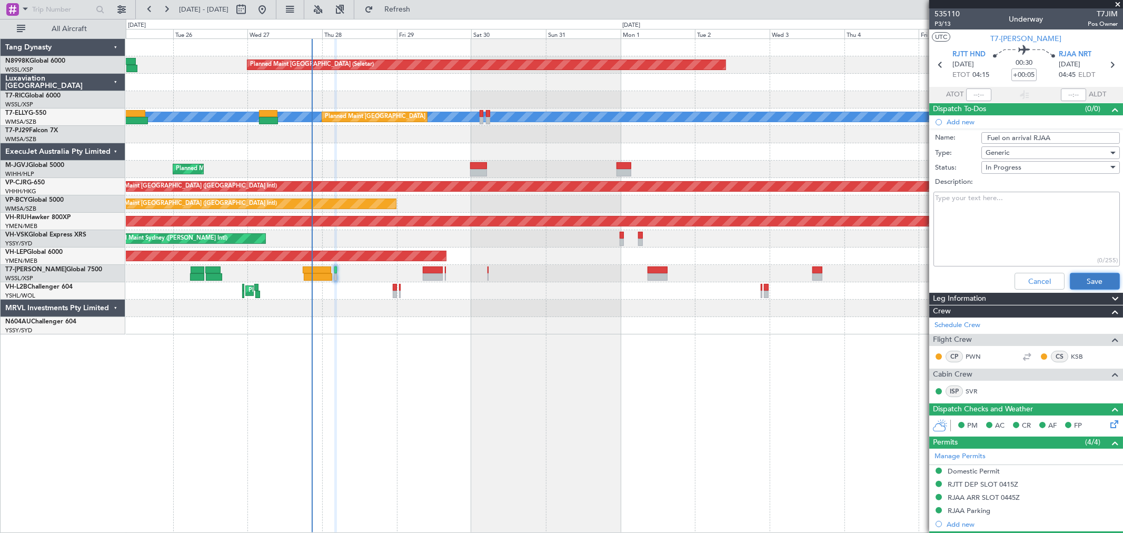
click at [1082, 280] on button "Save" at bounding box center [1095, 281] width 50 height 17
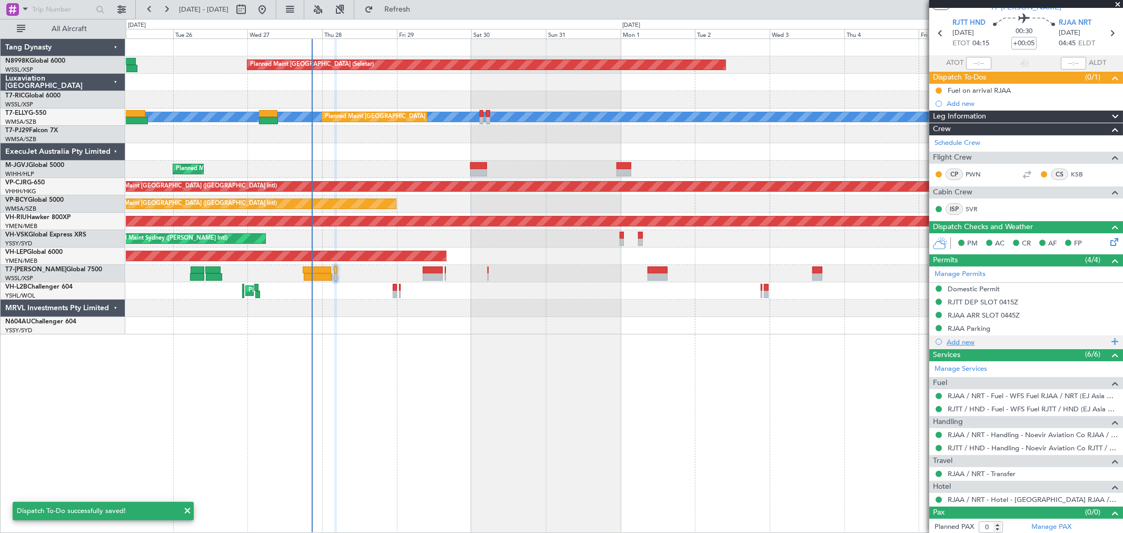
scroll to position [35, 0]
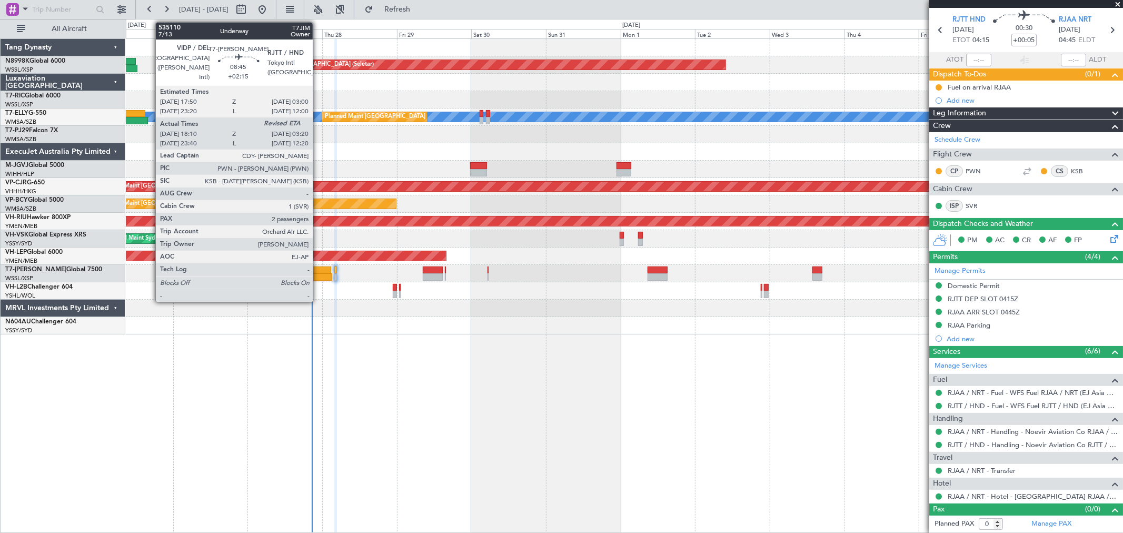
click at [318, 273] on div at bounding box center [318, 276] width 29 height 7
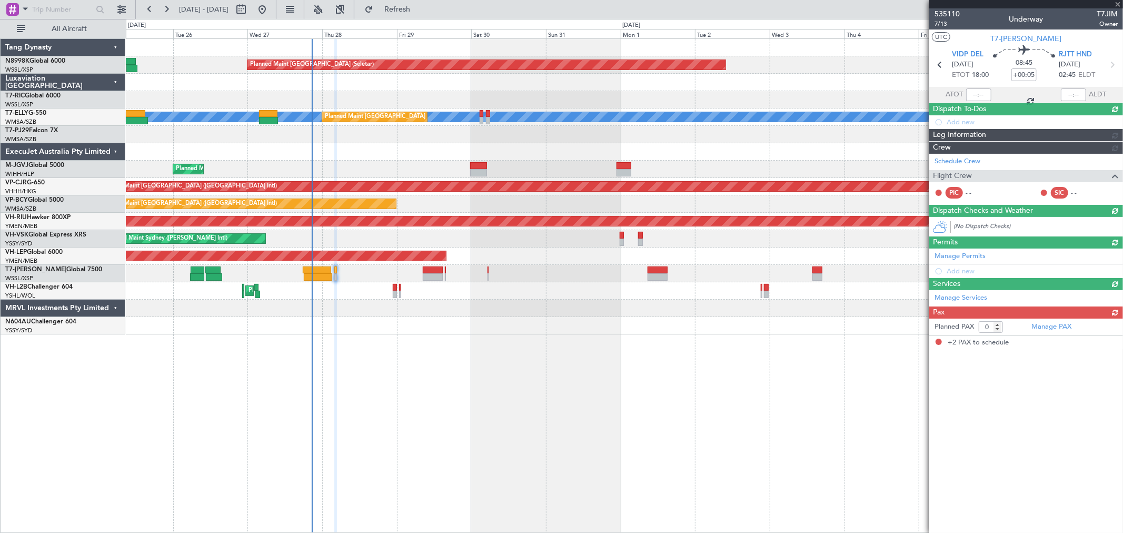
type input "+02:15"
type input "18:20"
type input "2"
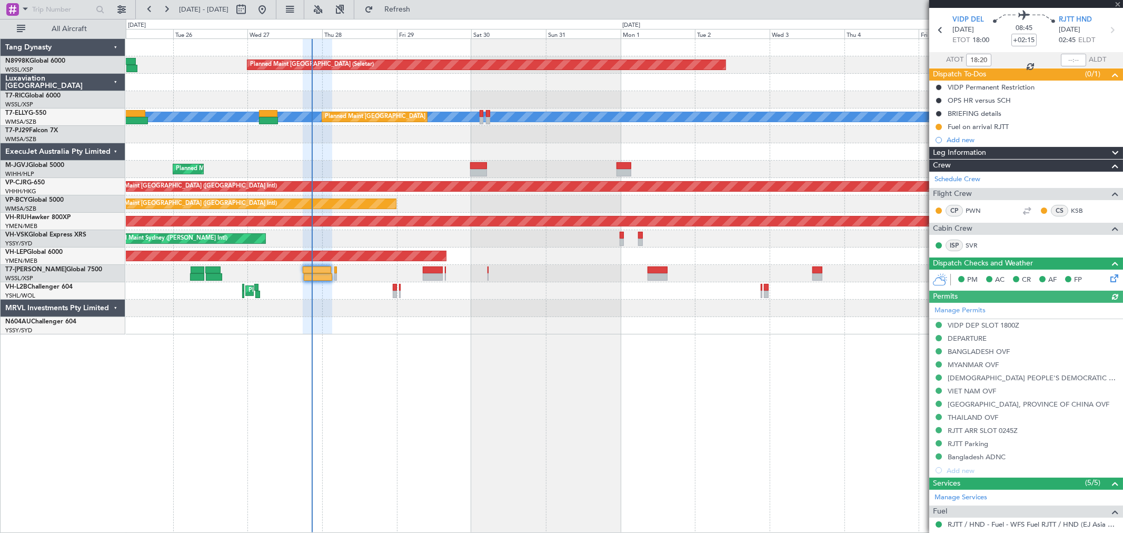
type input "[PERSON_NAME] (BTA)"
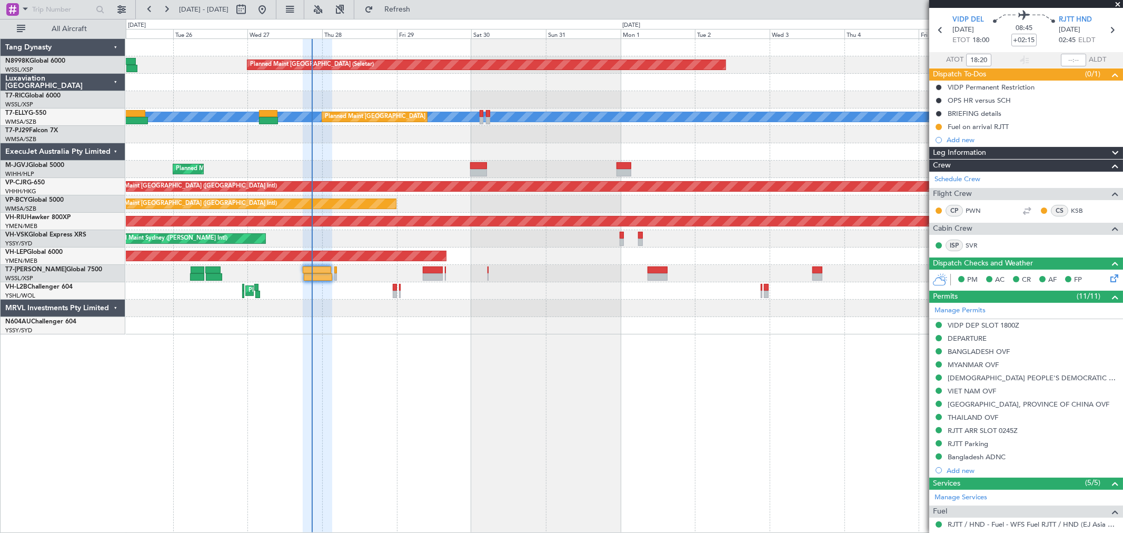
scroll to position [0, 0]
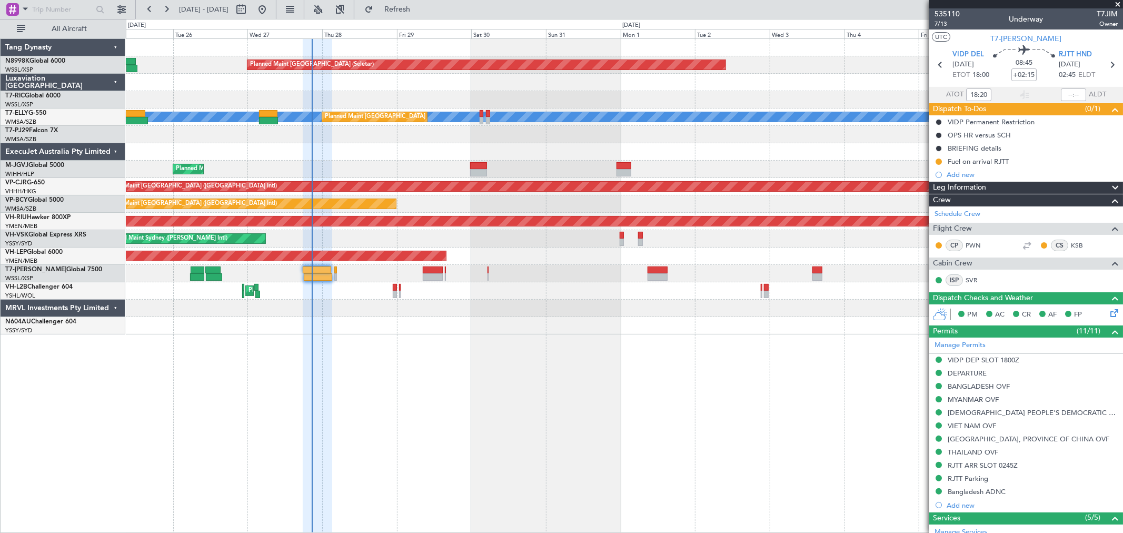
click at [448, 276] on div at bounding box center [624, 273] width 997 height 17
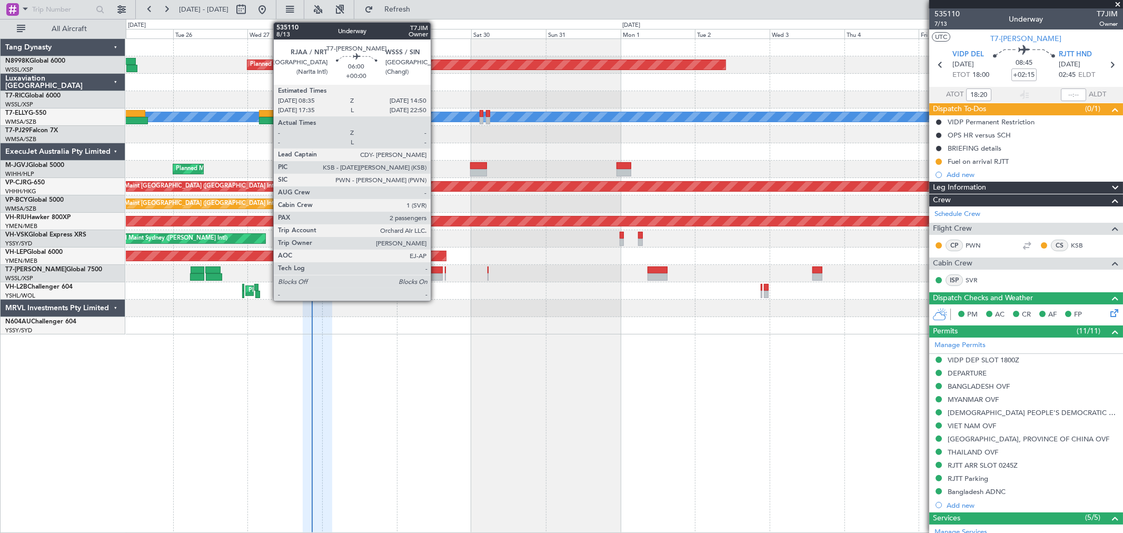
click at [436, 275] on div at bounding box center [432, 276] width 19 height 7
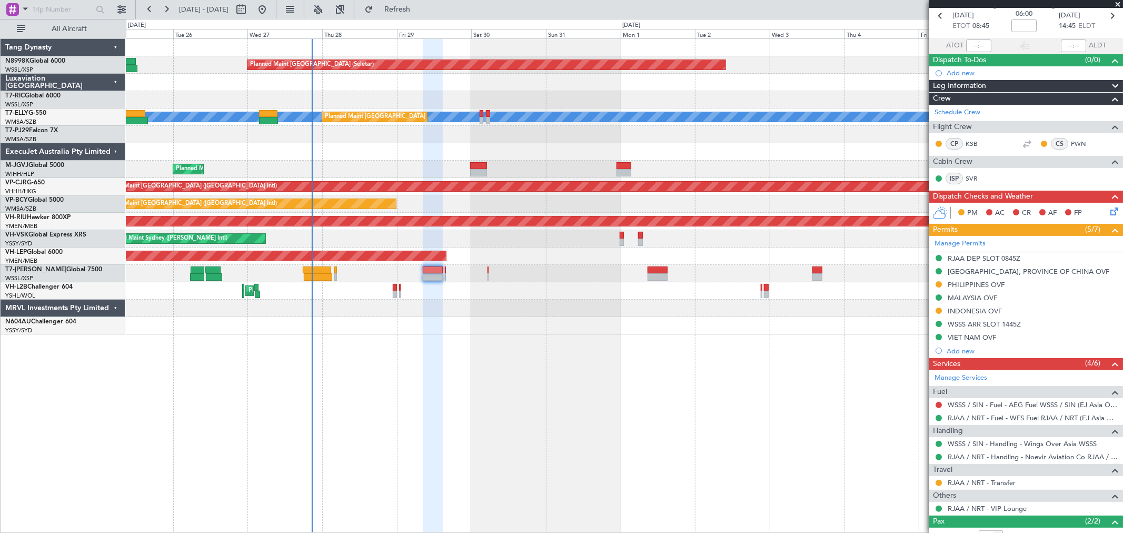
scroll to position [51, 0]
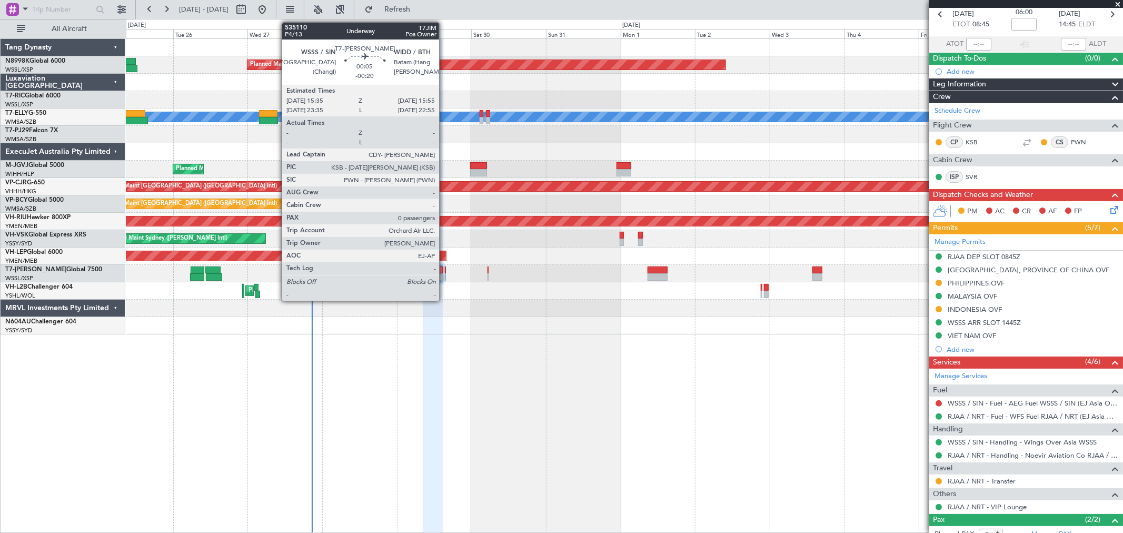
click at [445, 275] on div at bounding box center [445, 276] width 1 height 7
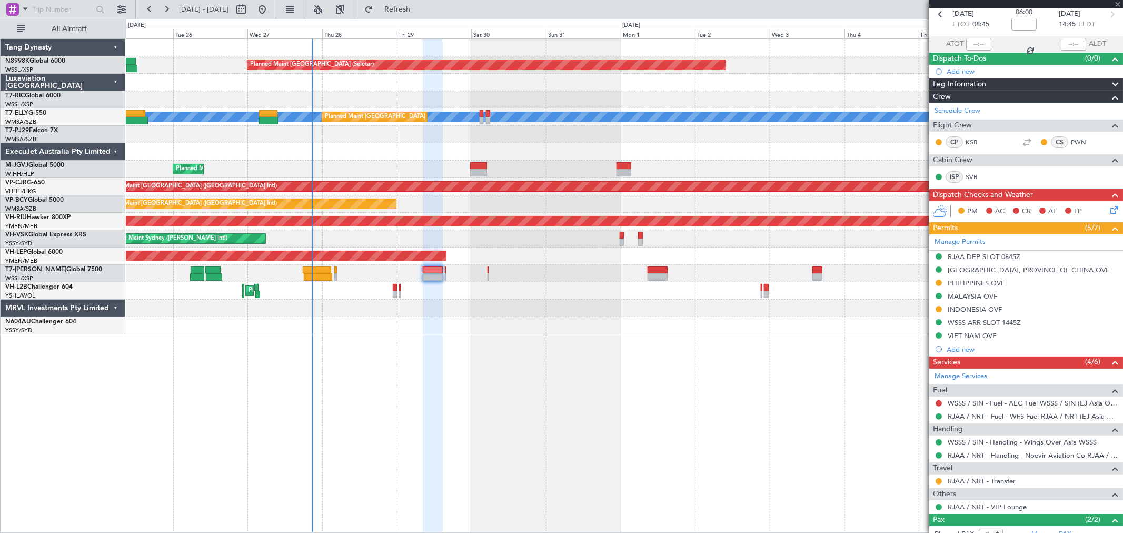
type input "-00:20"
type input "0"
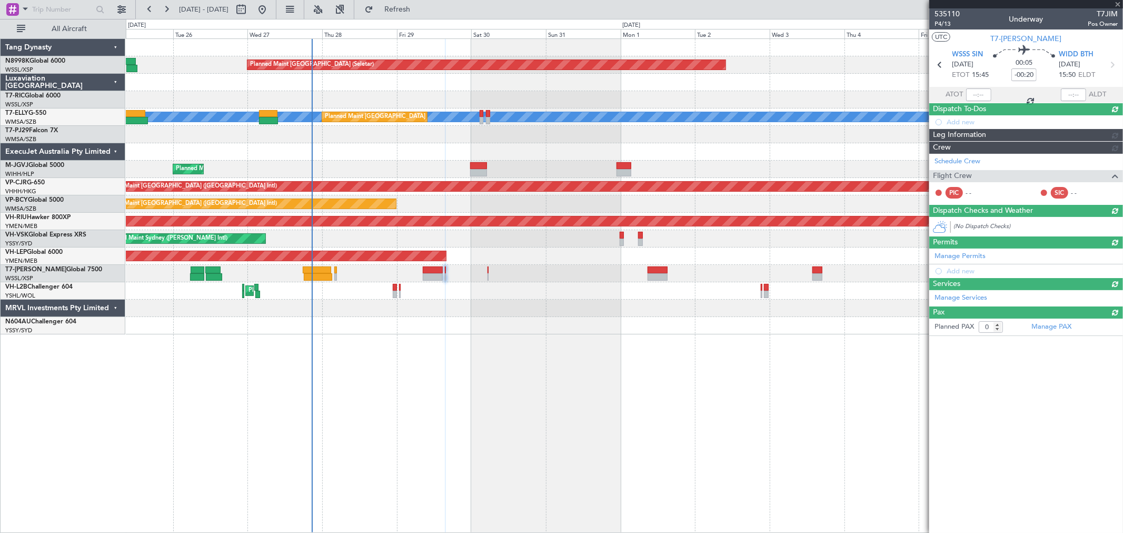
scroll to position [0, 0]
